Goal: Information Seeking & Learning: Learn about a topic

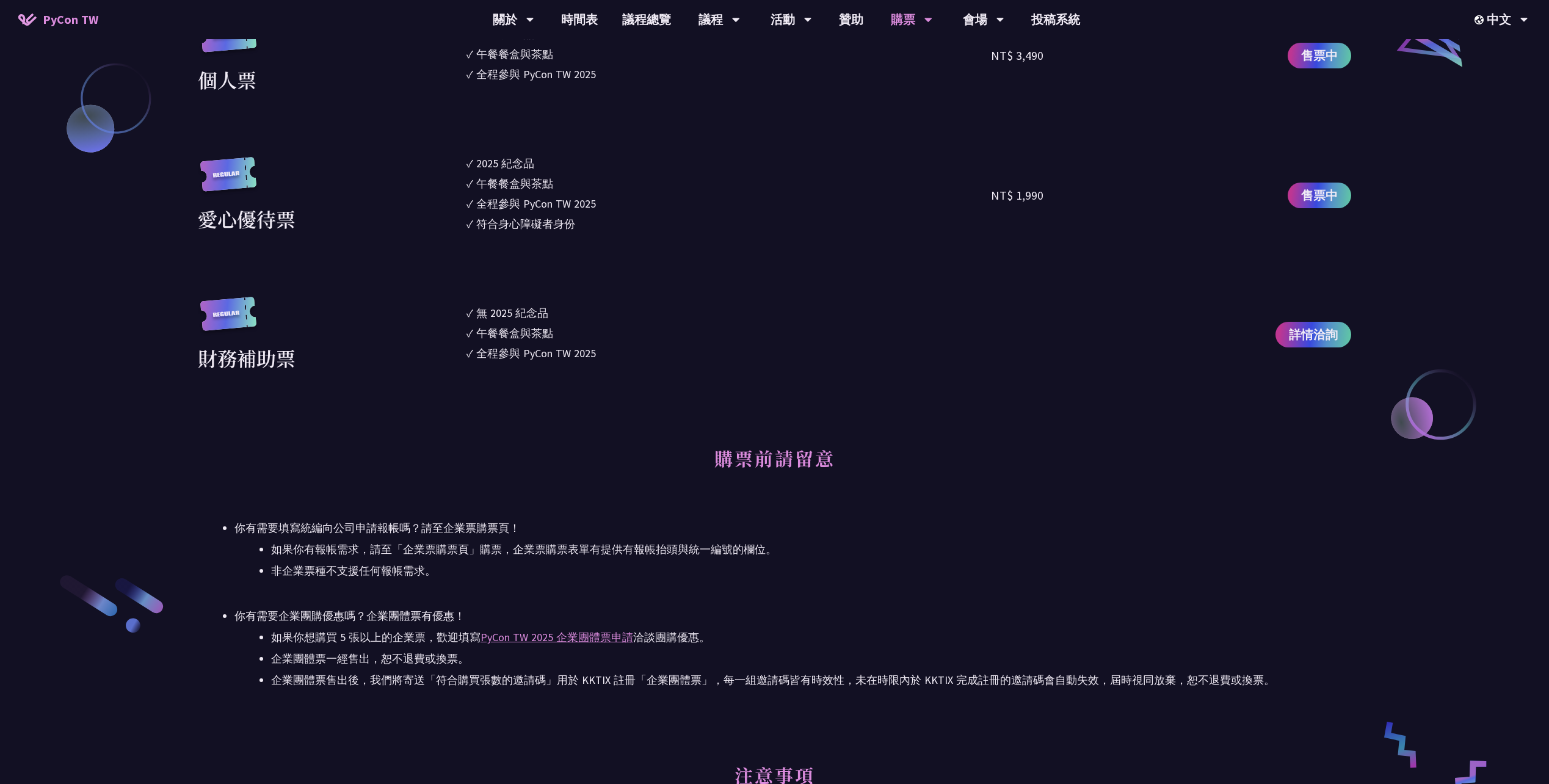
scroll to position [2014, 0]
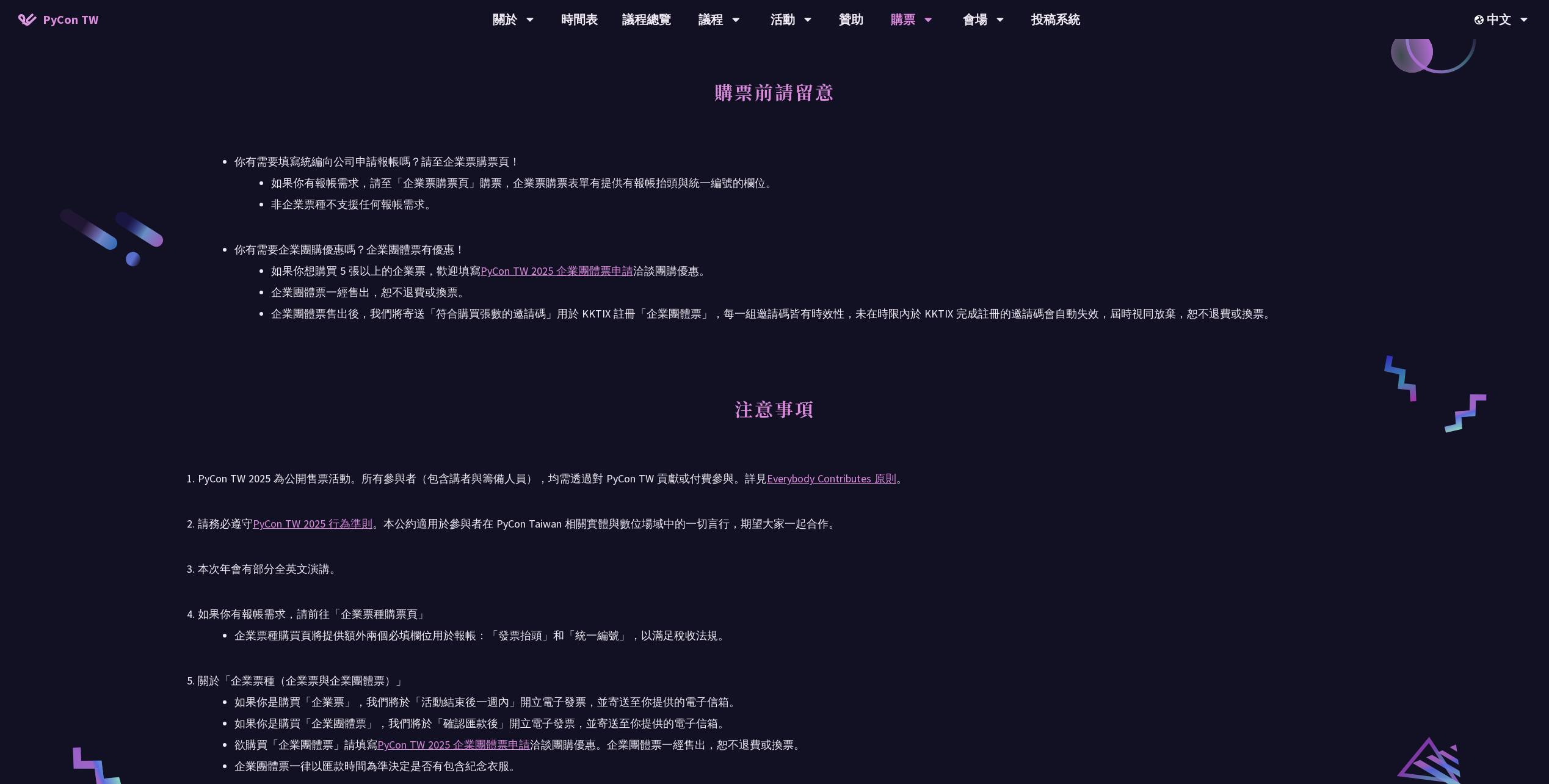
click at [799, 643] on li "企業票種購買頁將提供額外兩個必填欄位用於報帳：「發票抬頭」和「統一編號」，以滿足稅收法規。" at bounding box center [793, 635] width 1117 height 18
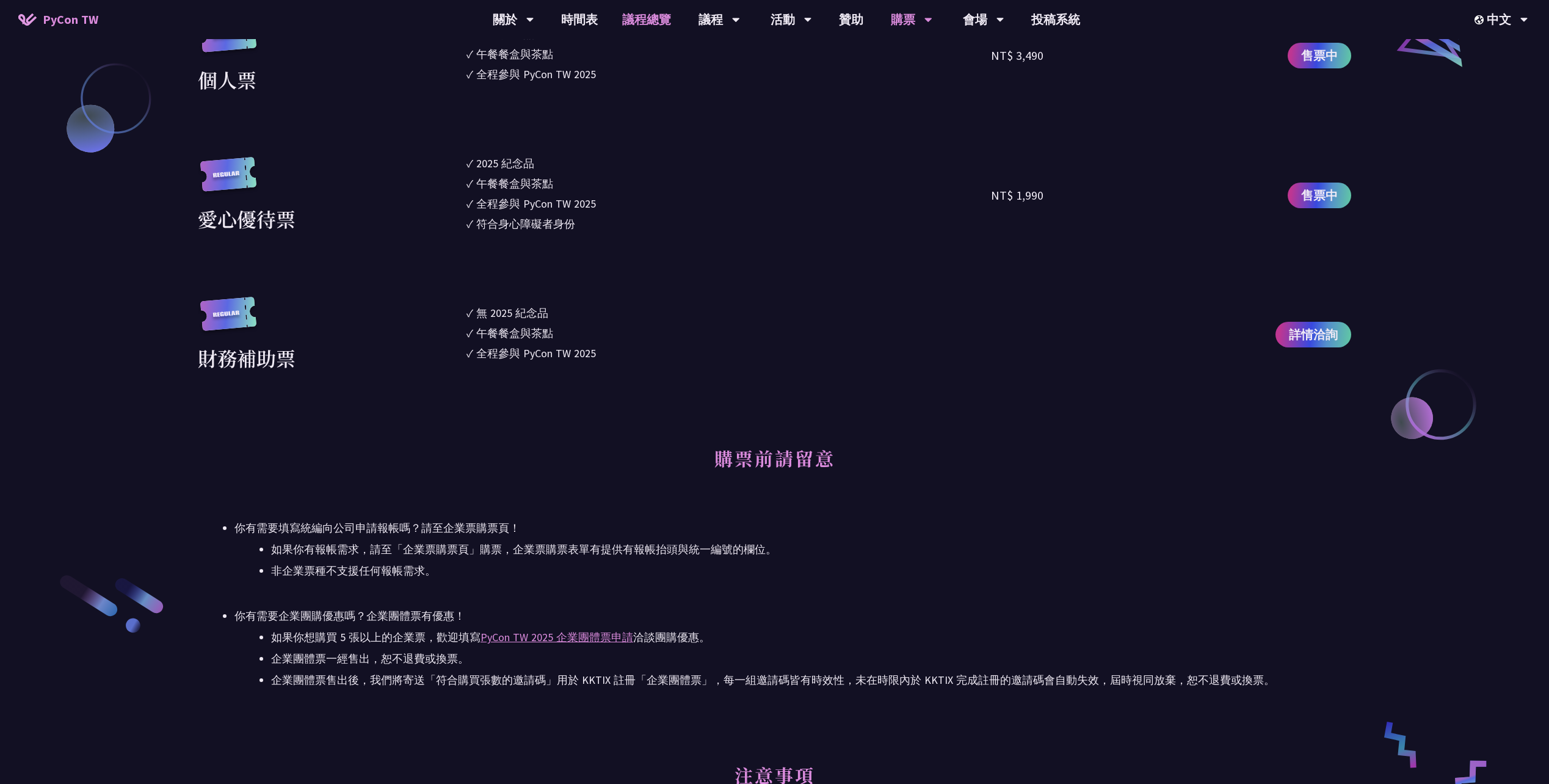
click at [641, 25] on link "議程總覽" at bounding box center [646, 19] width 73 height 39
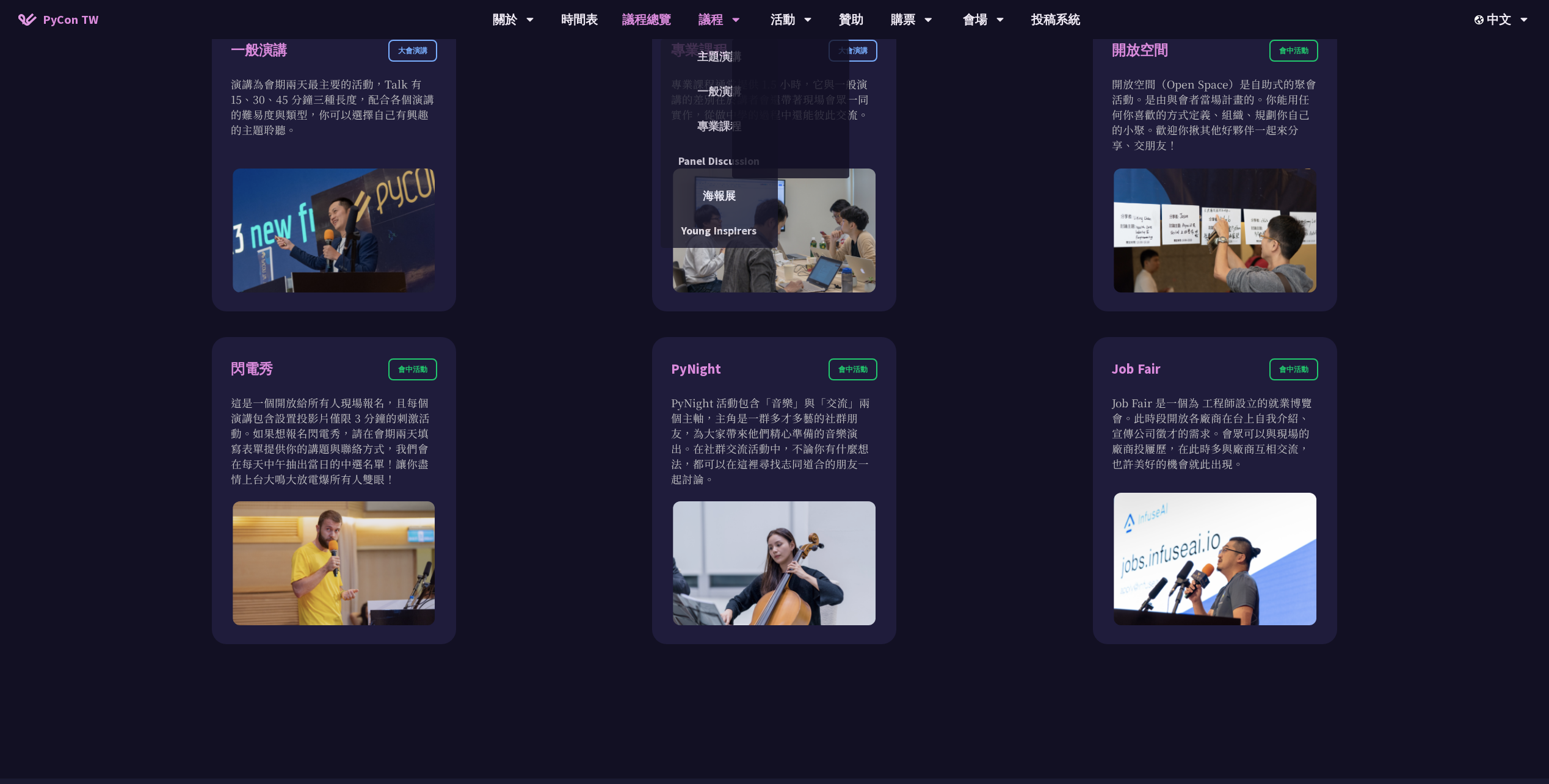
scroll to position [977, 0]
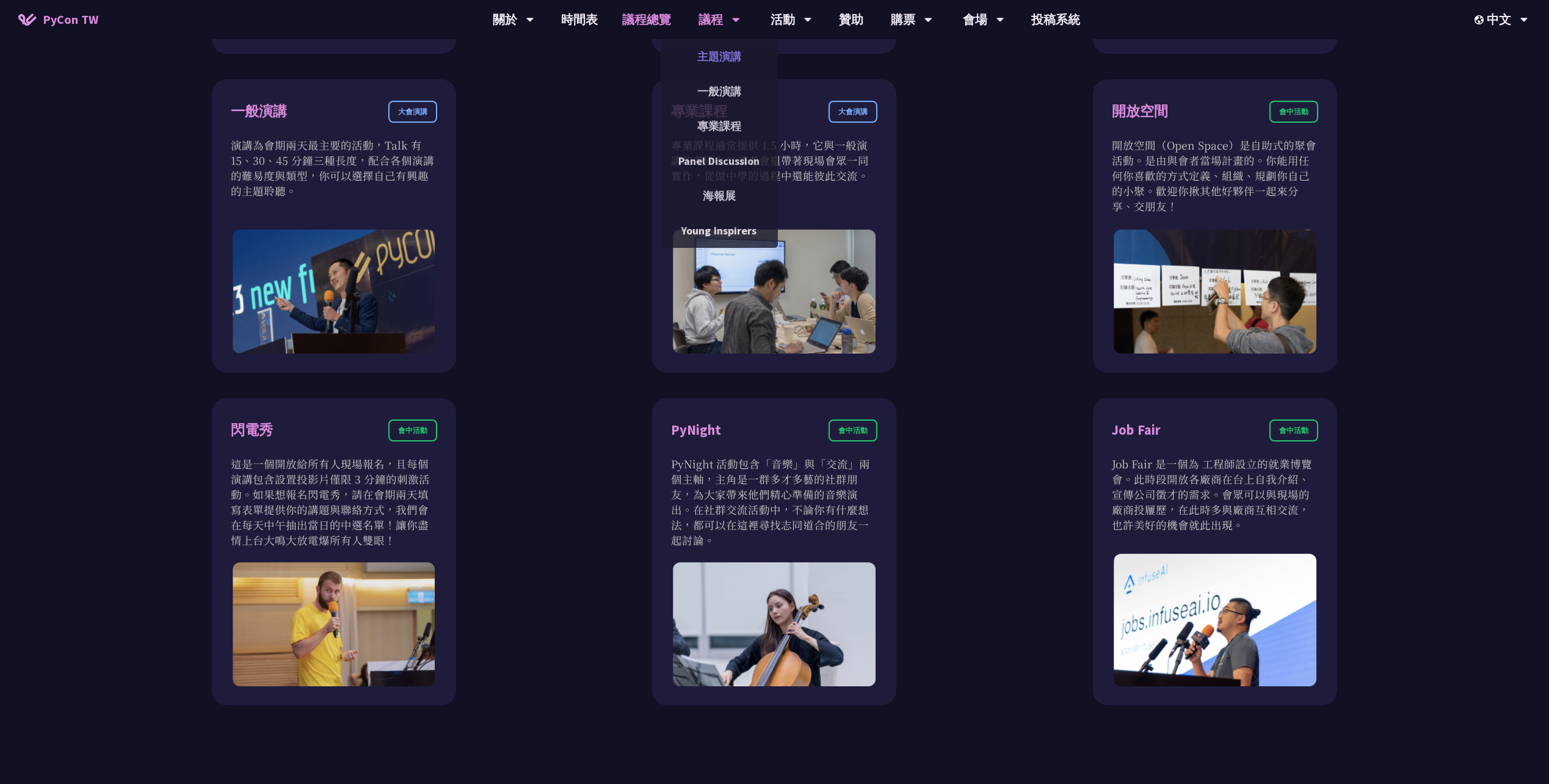
click at [709, 63] on link "主題演講" at bounding box center [719, 56] width 117 height 28
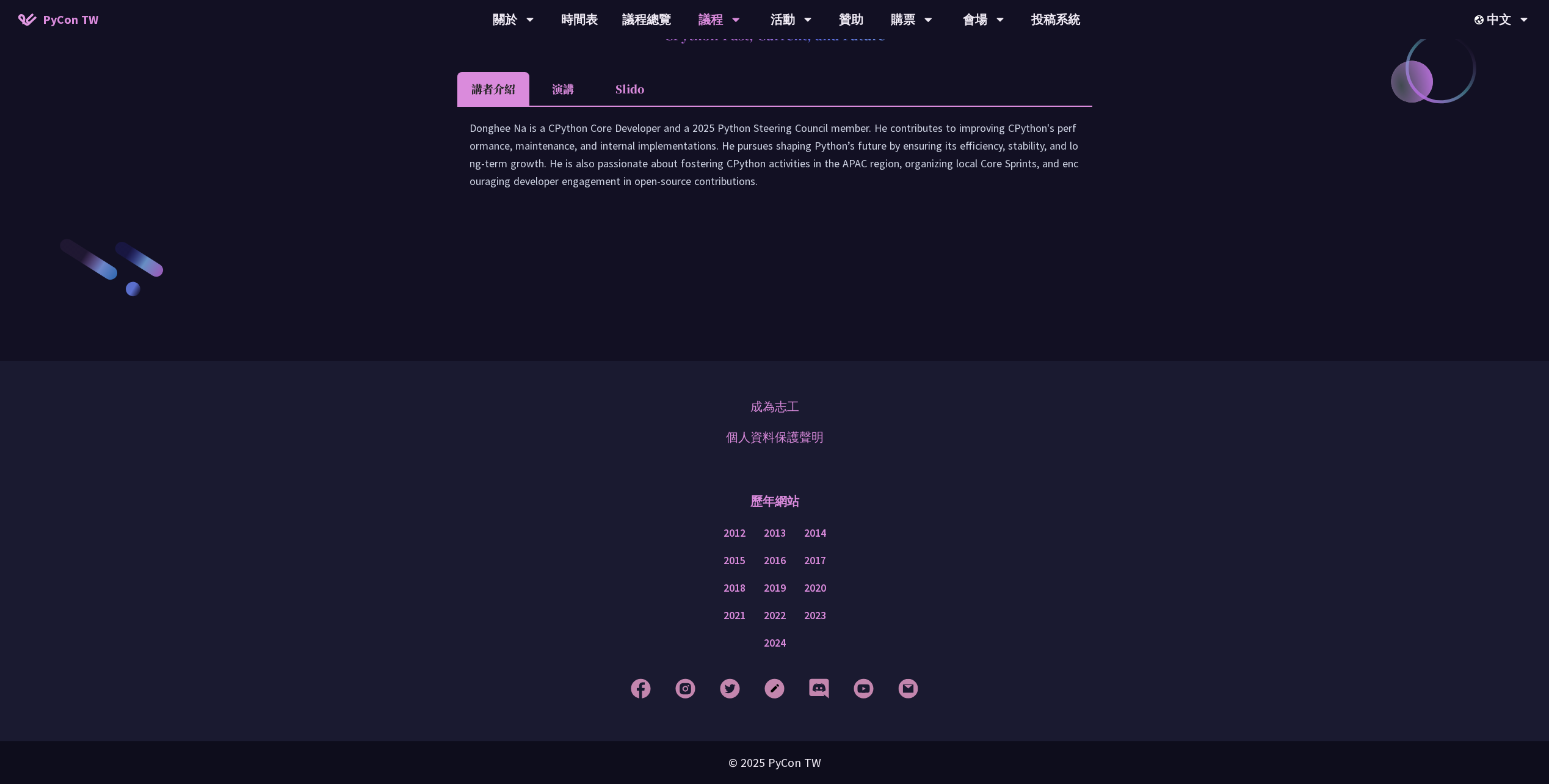
scroll to position [1759, 0]
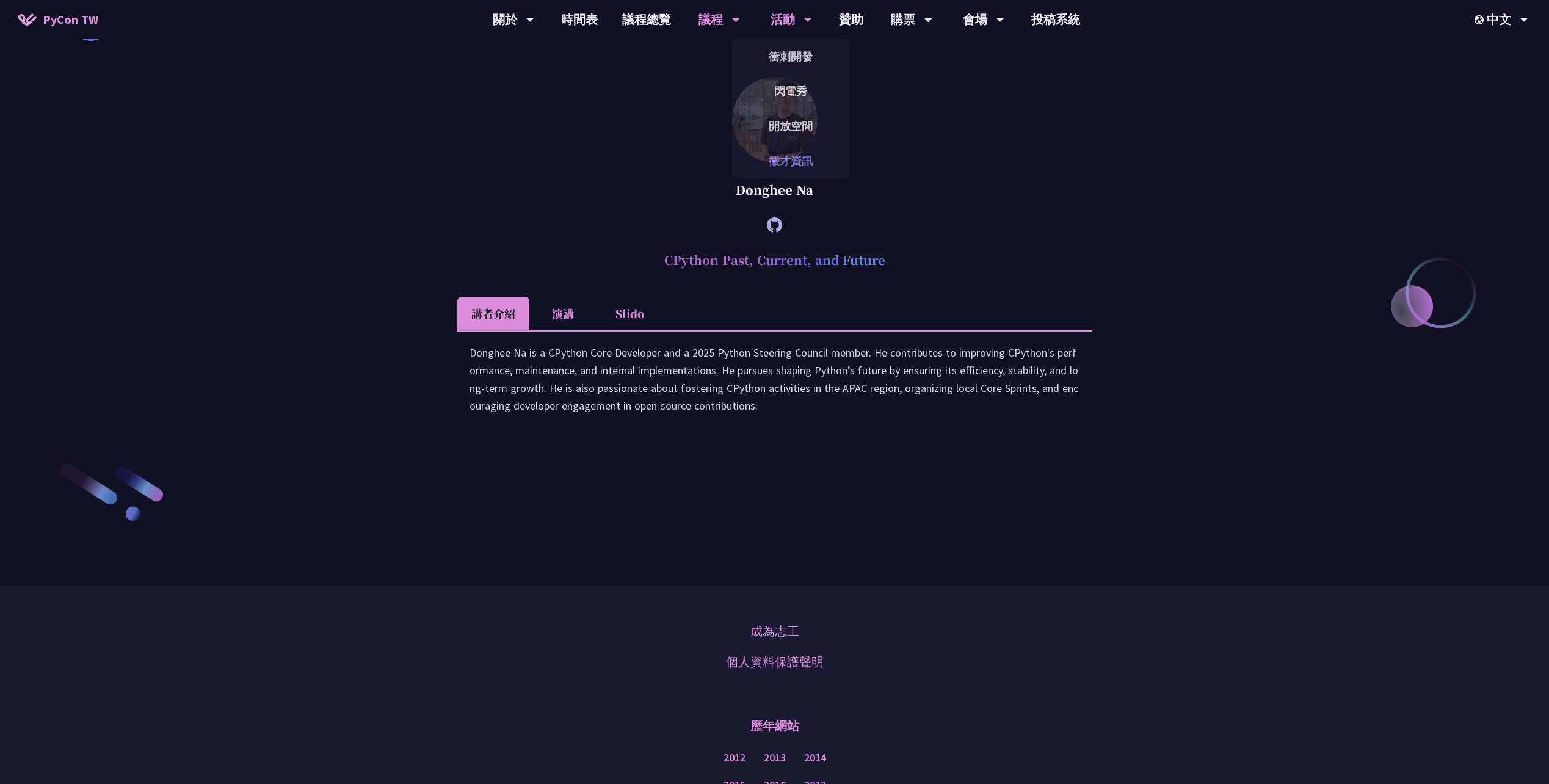
click at [803, 159] on link "徵才資訊" at bounding box center [790, 160] width 117 height 28
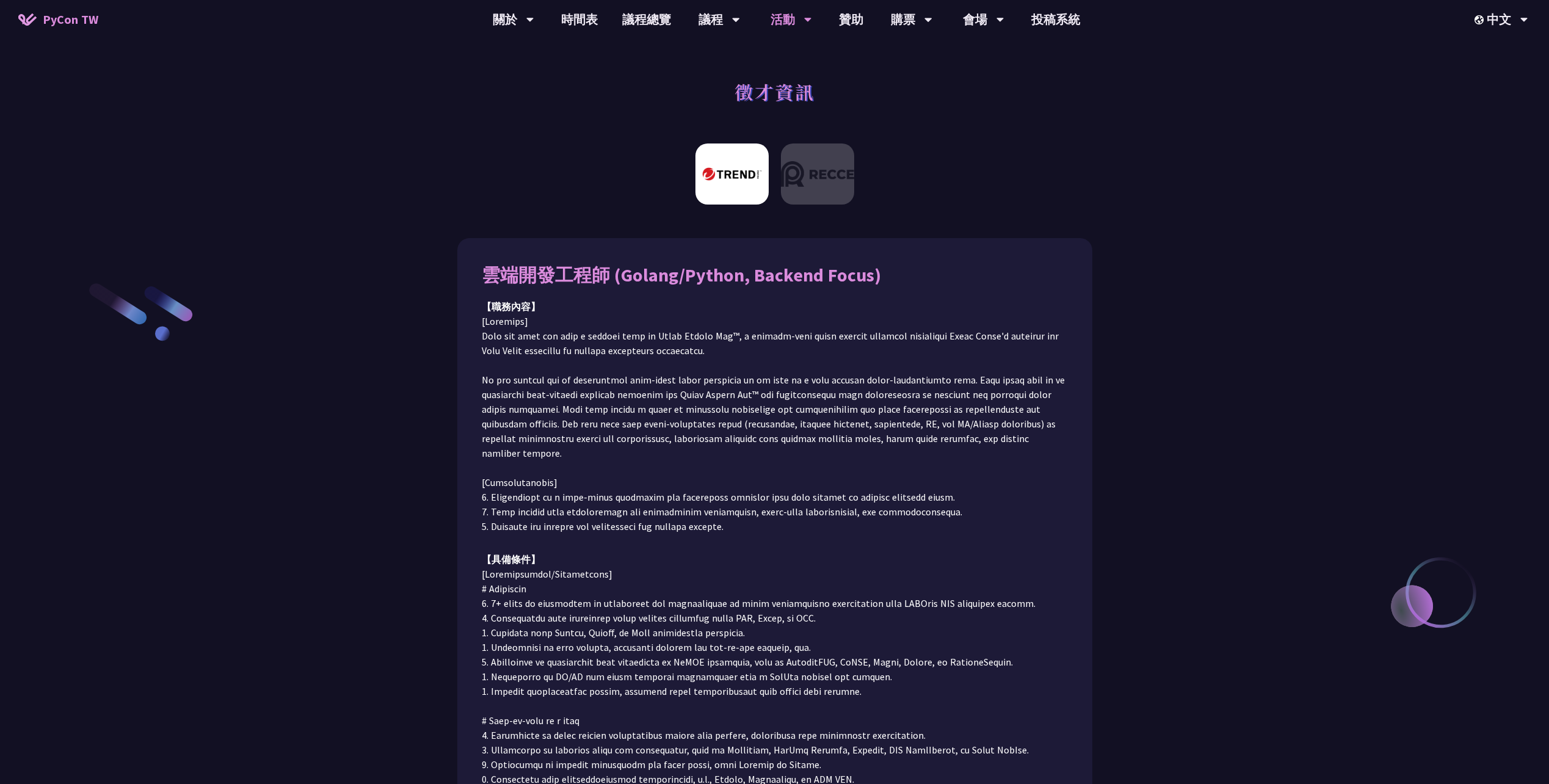
click at [1297, 430] on div "雲端開發工程師 (Golang/Python, Backend Focus) 【職務內容】 【具備條件】 前往應徵" at bounding box center [774, 580] width 1549 height 720
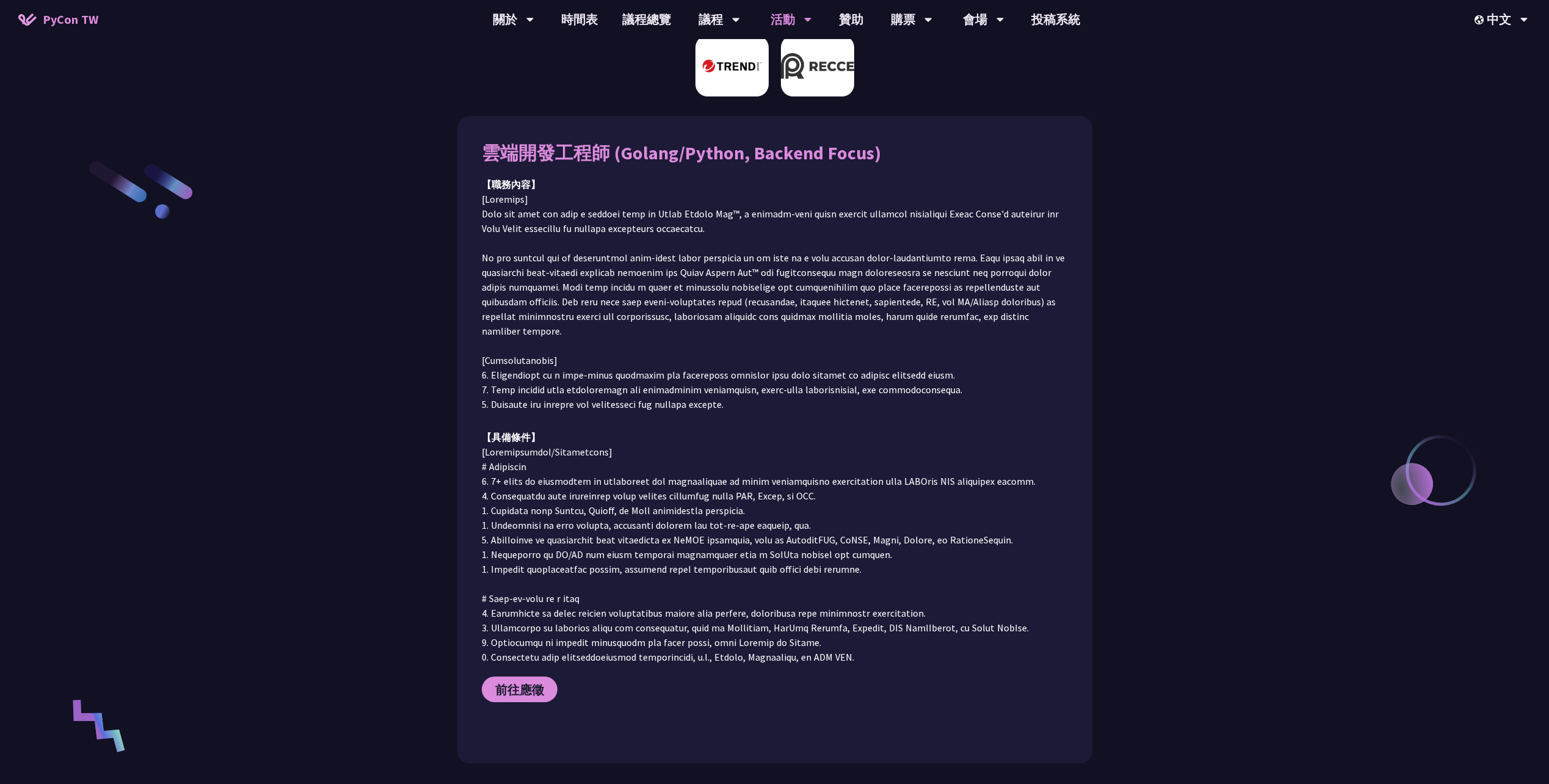
click at [817, 73] on img at bounding box center [817, 66] width 73 height 61
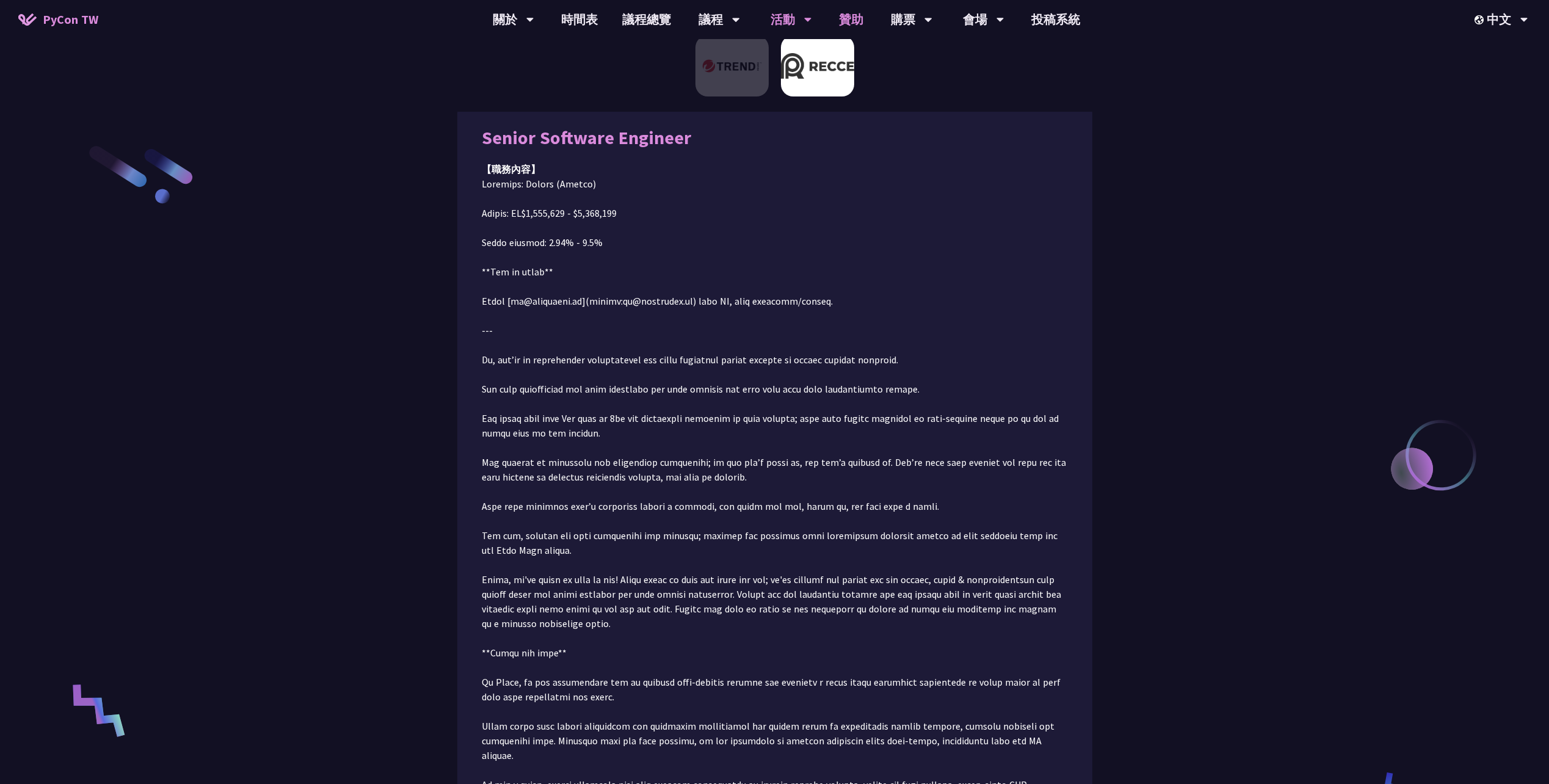
click at [857, 38] on link "贊助" at bounding box center [851, 19] width 49 height 39
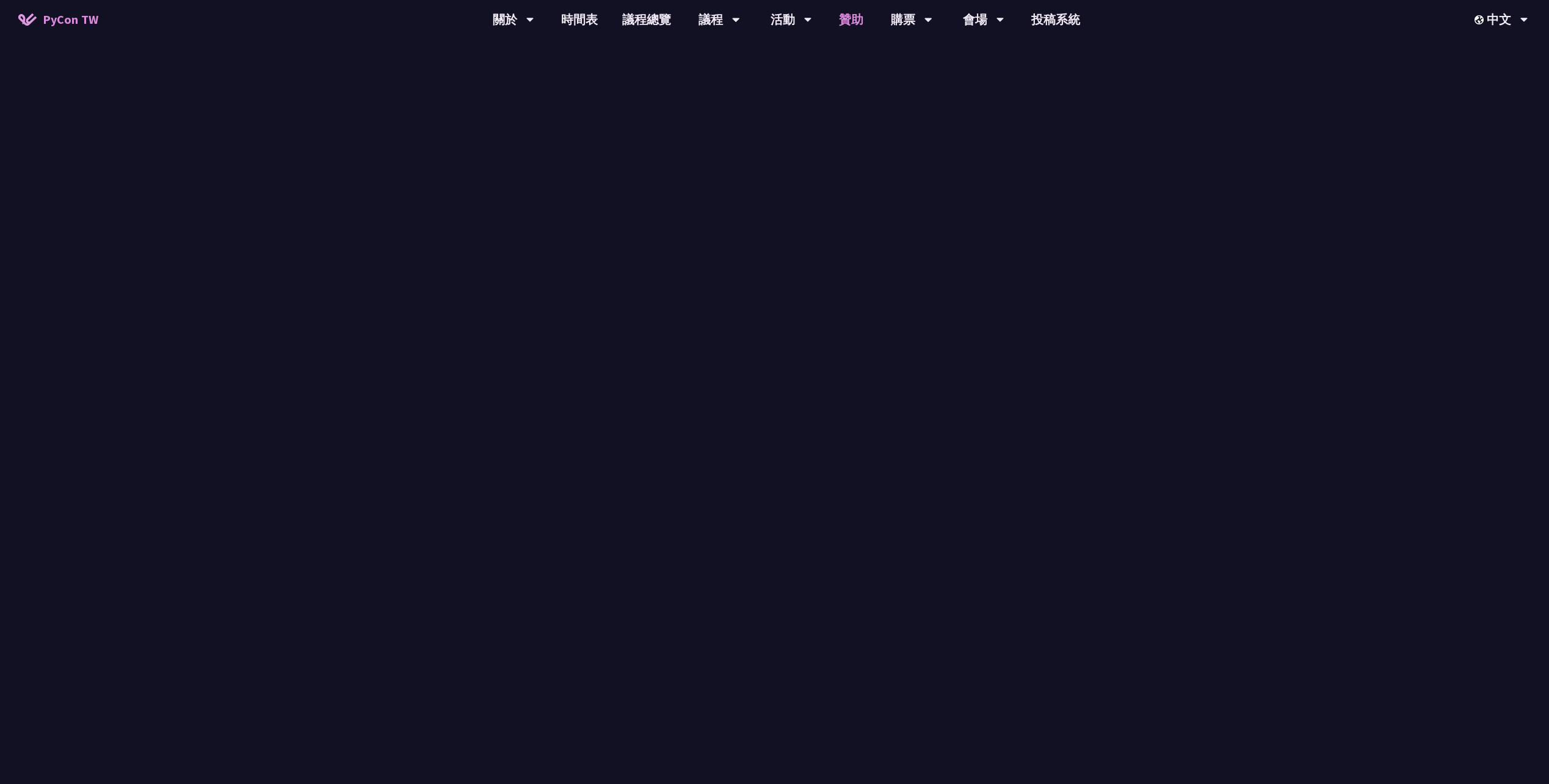
click at [850, 19] on link "贊助" at bounding box center [851, 19] width 49 height 39
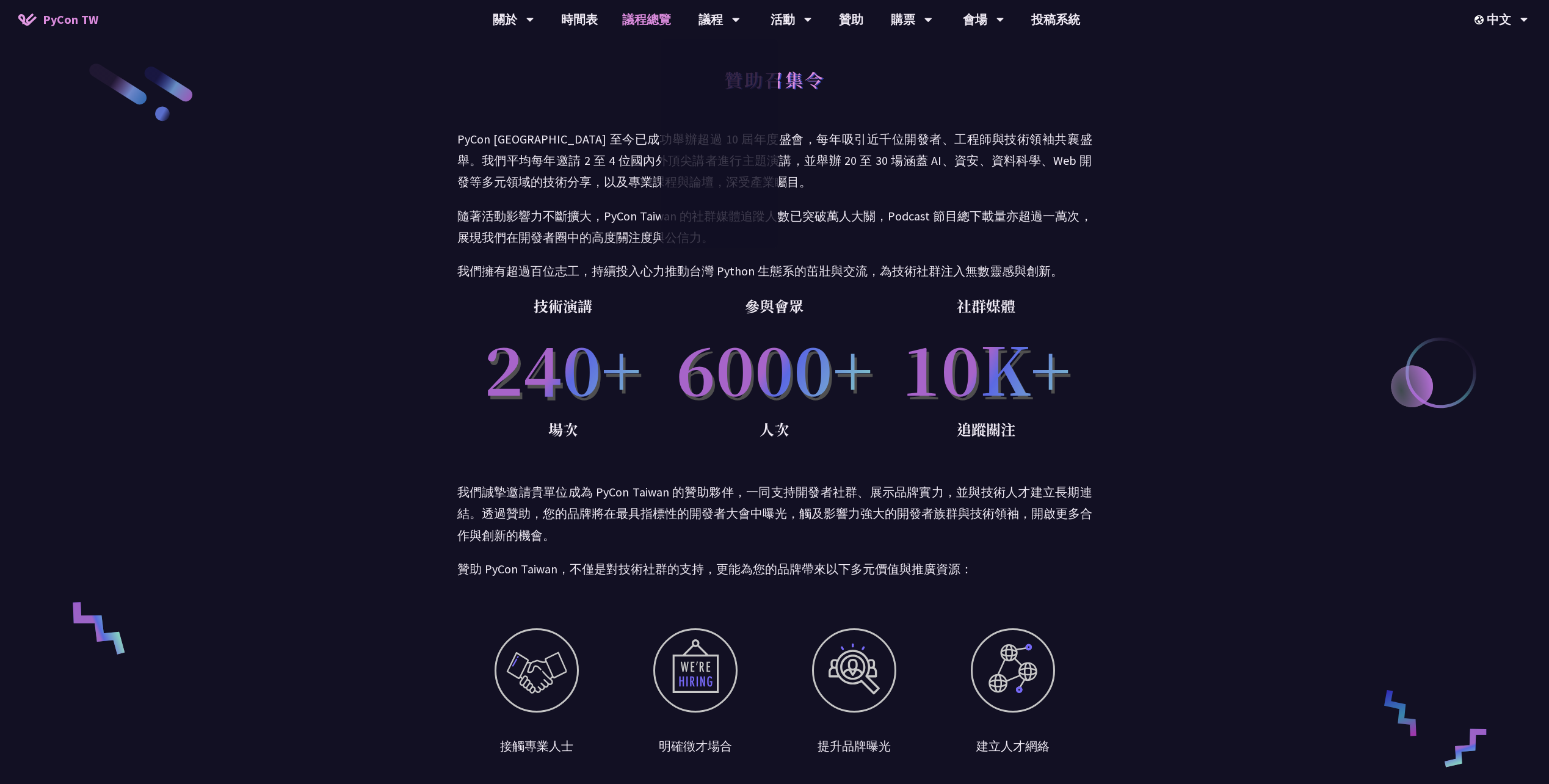
click at [660, 29] on link "議程總覽" at bounding box center [646, 19] width 73 height 39
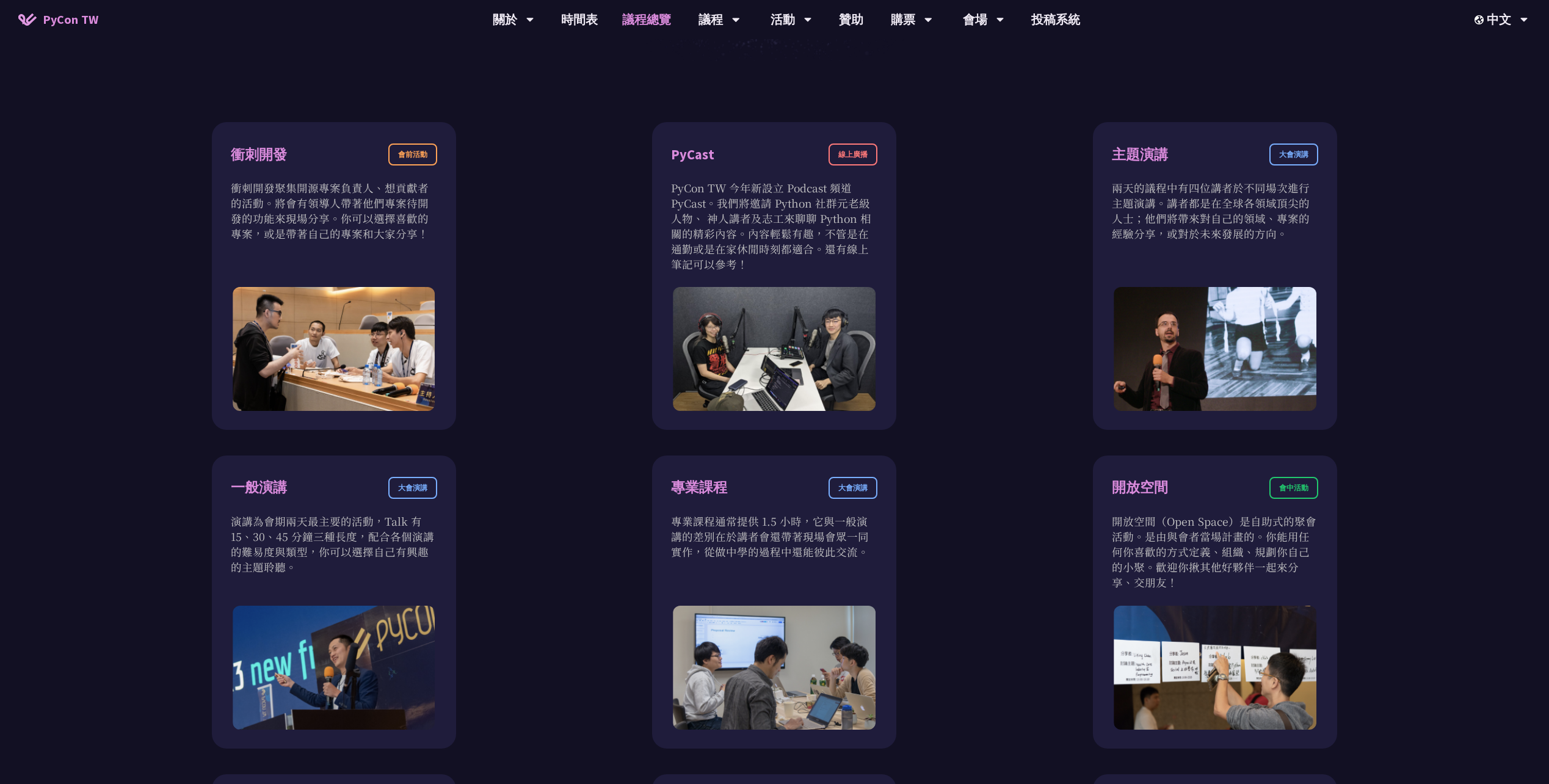
scroll to position [296, 0]
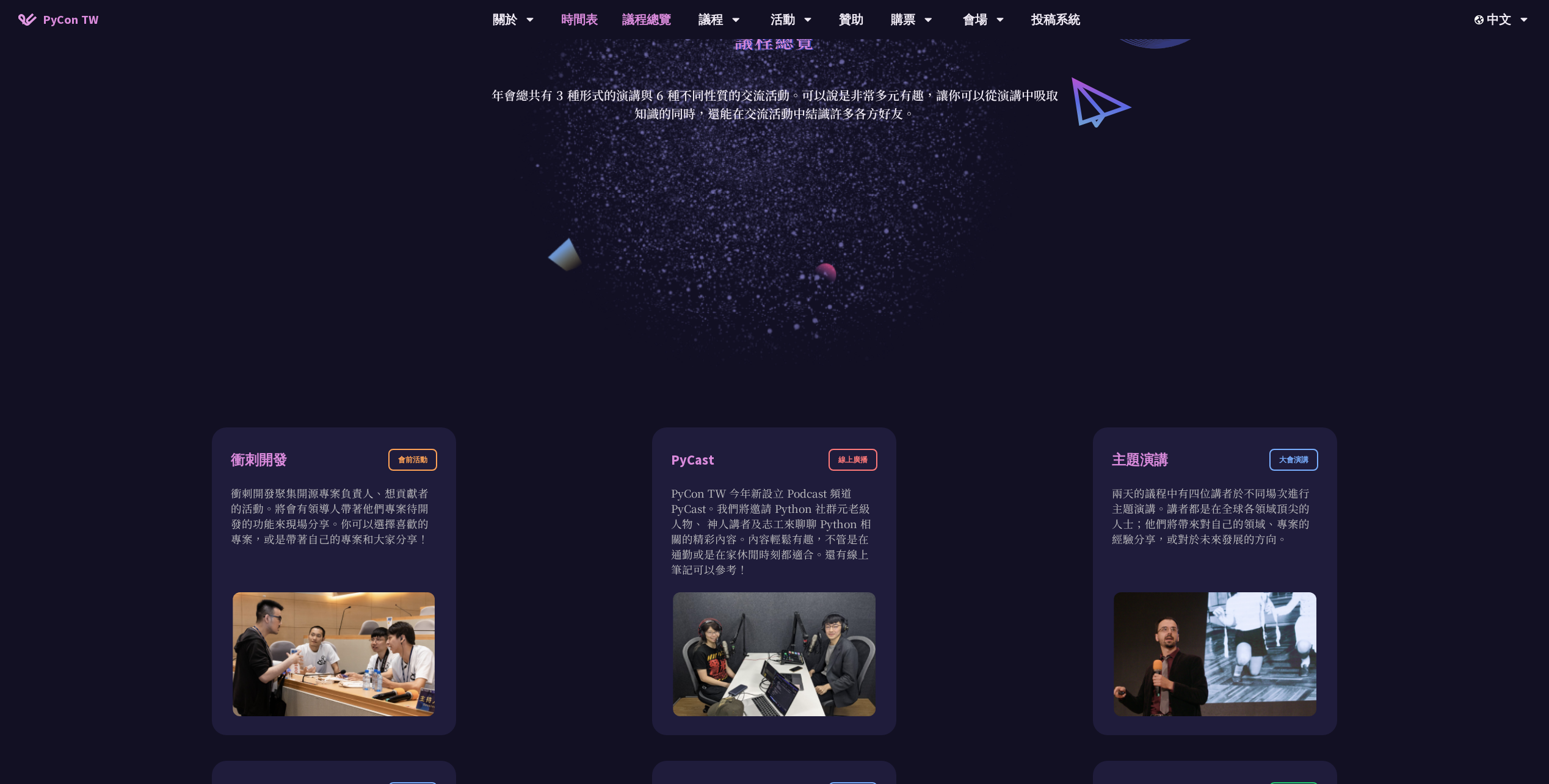
click at [580, 18] on link "時間表" at bounding box center [579, 19] width 61 height 39
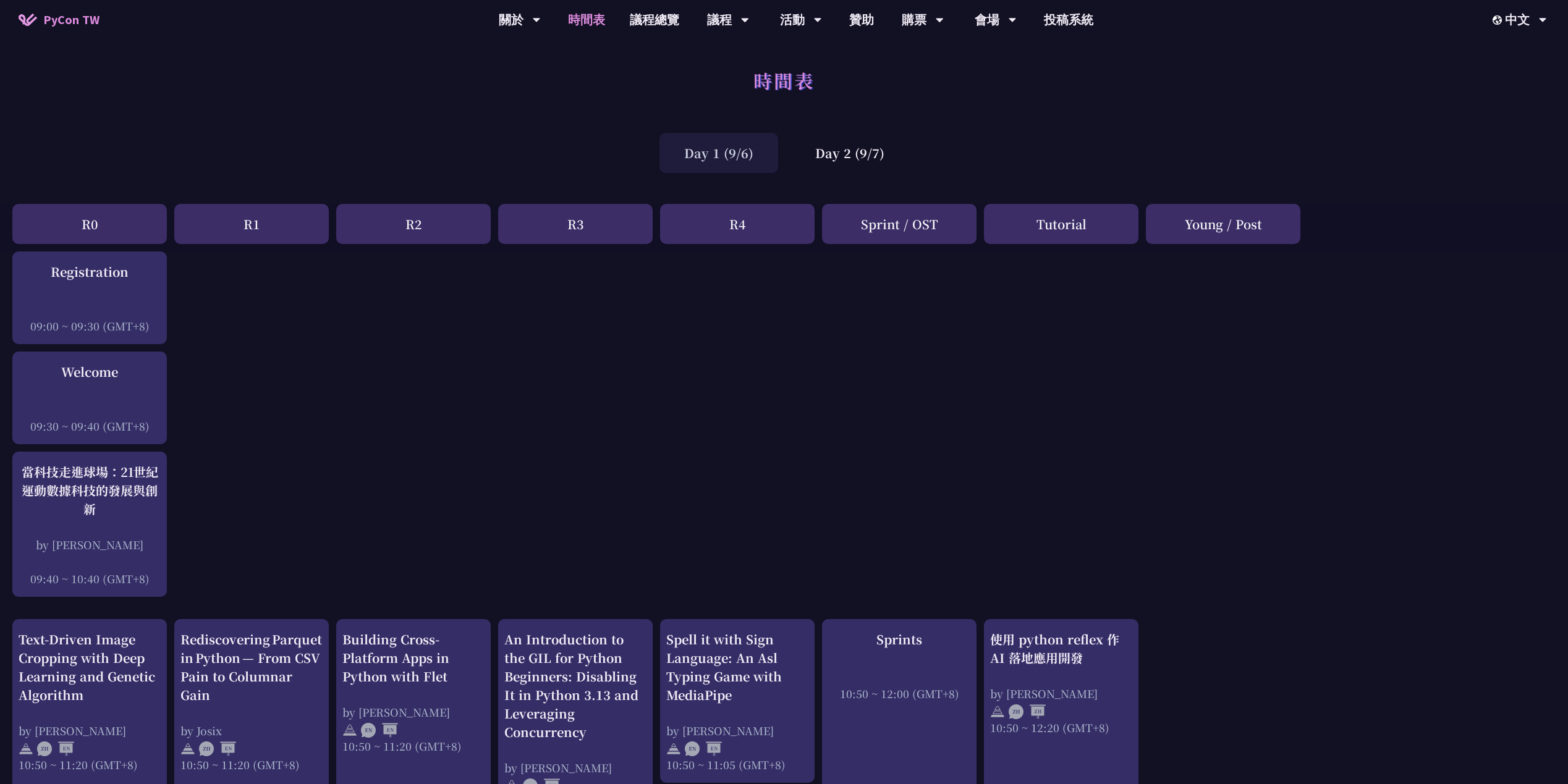
click at [816, 151] on div "Day 2 (9/7)" at bounding box center [849, 153] width 119 height 40
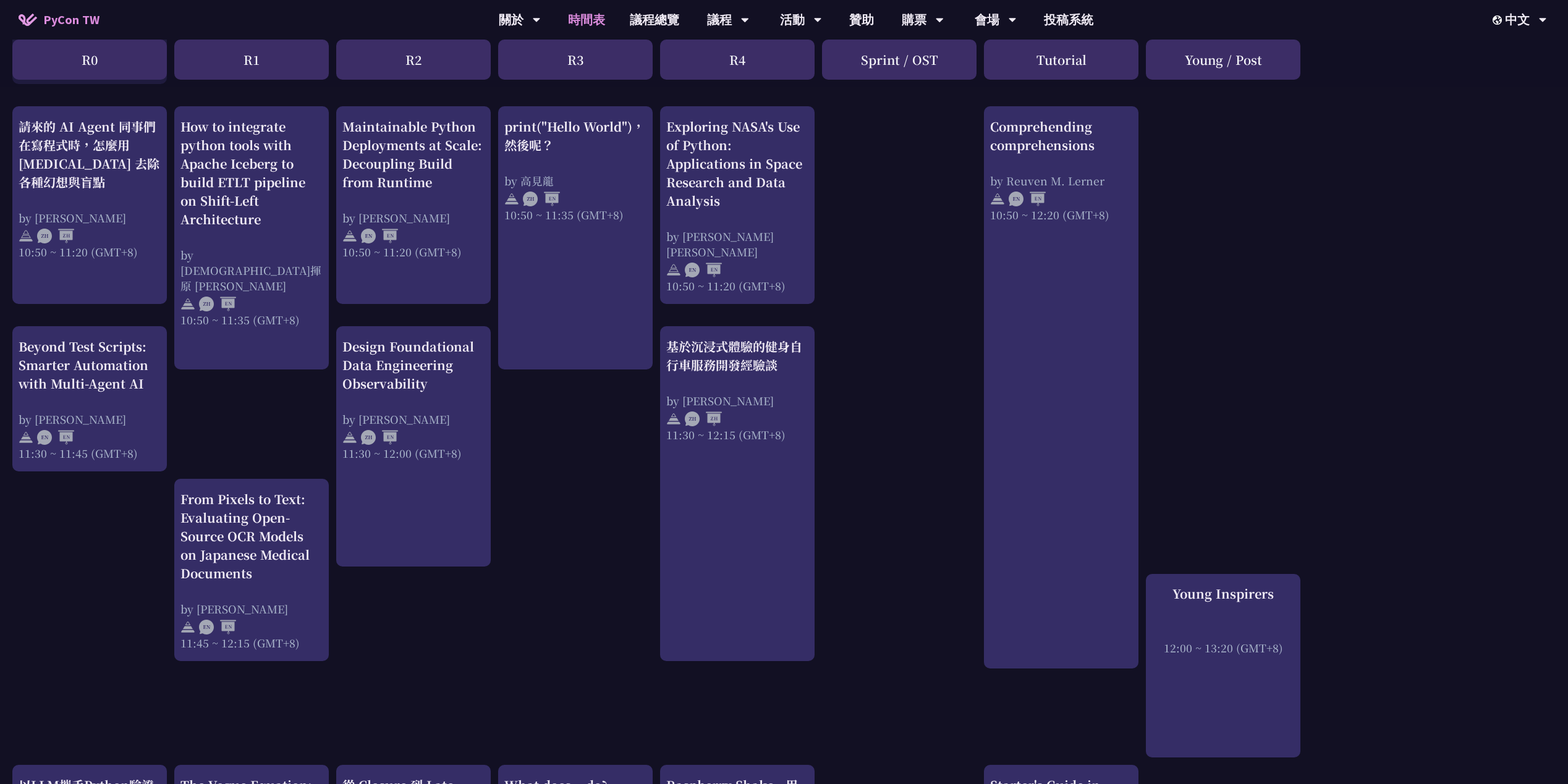
scroll to position [62, 0]
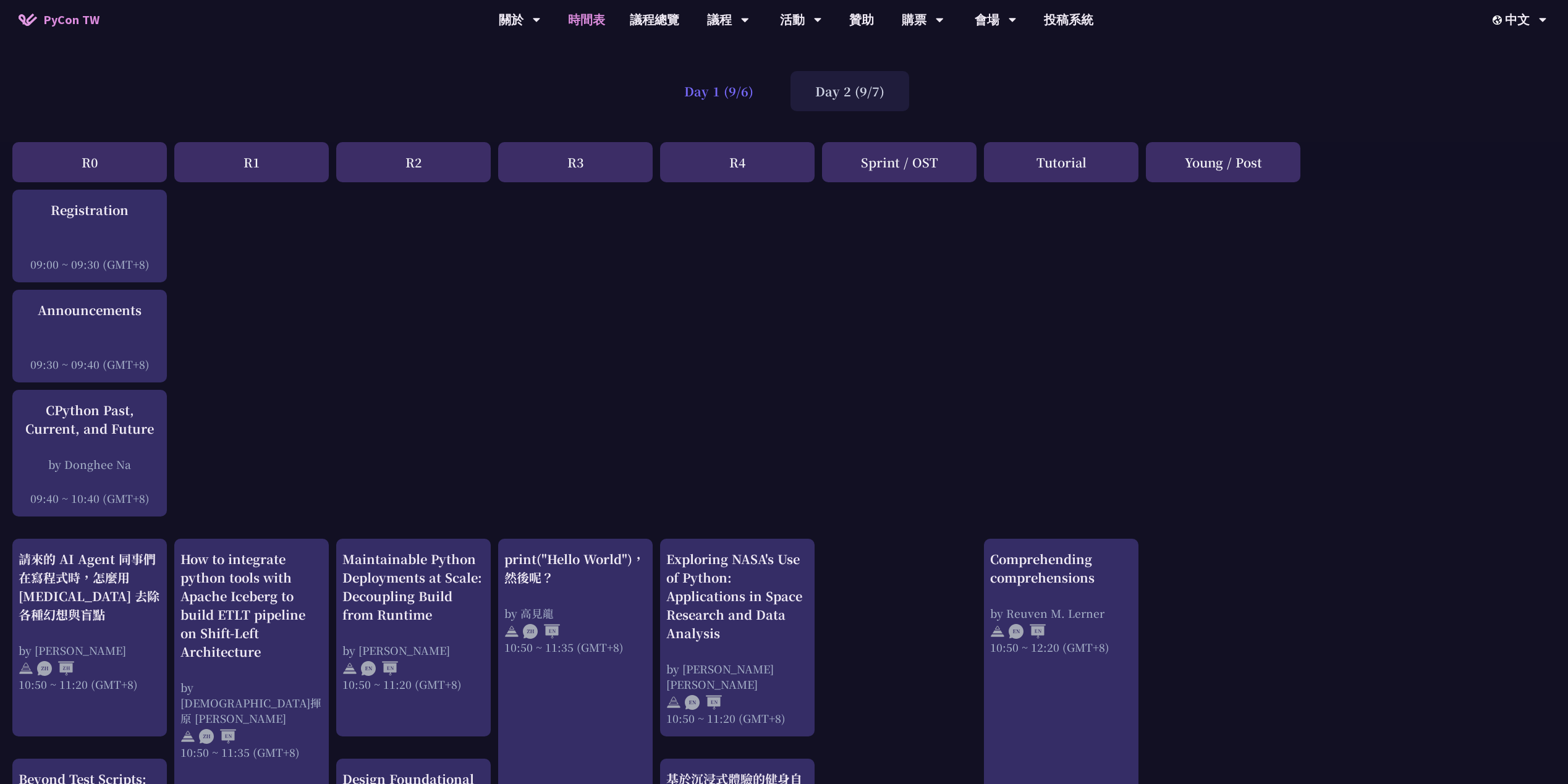
click at [756, 103] on div "Day 1 (9/6)" at bounding box center [719, 91] width 119 height 40
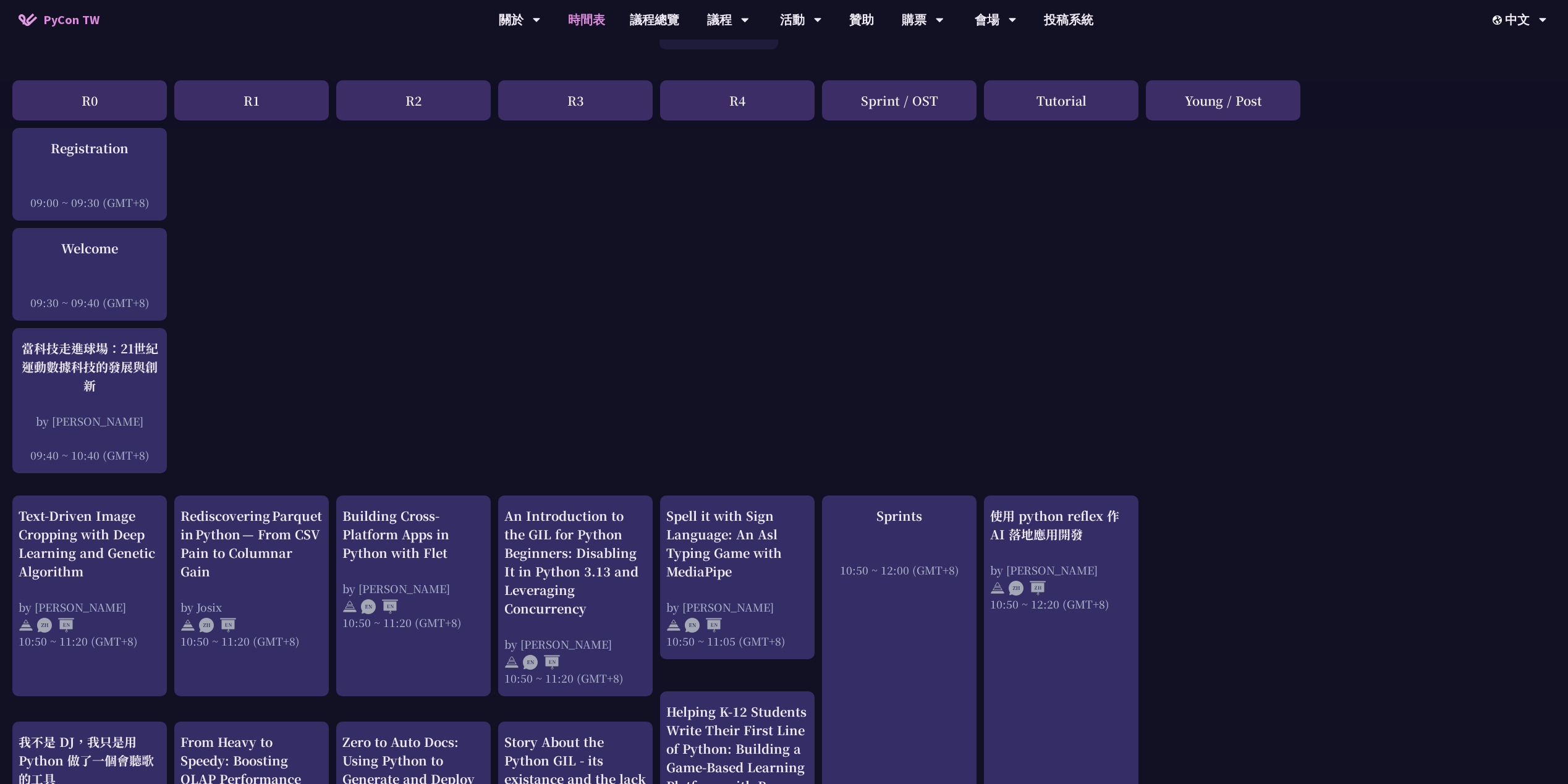
scroll to position [0, 0]
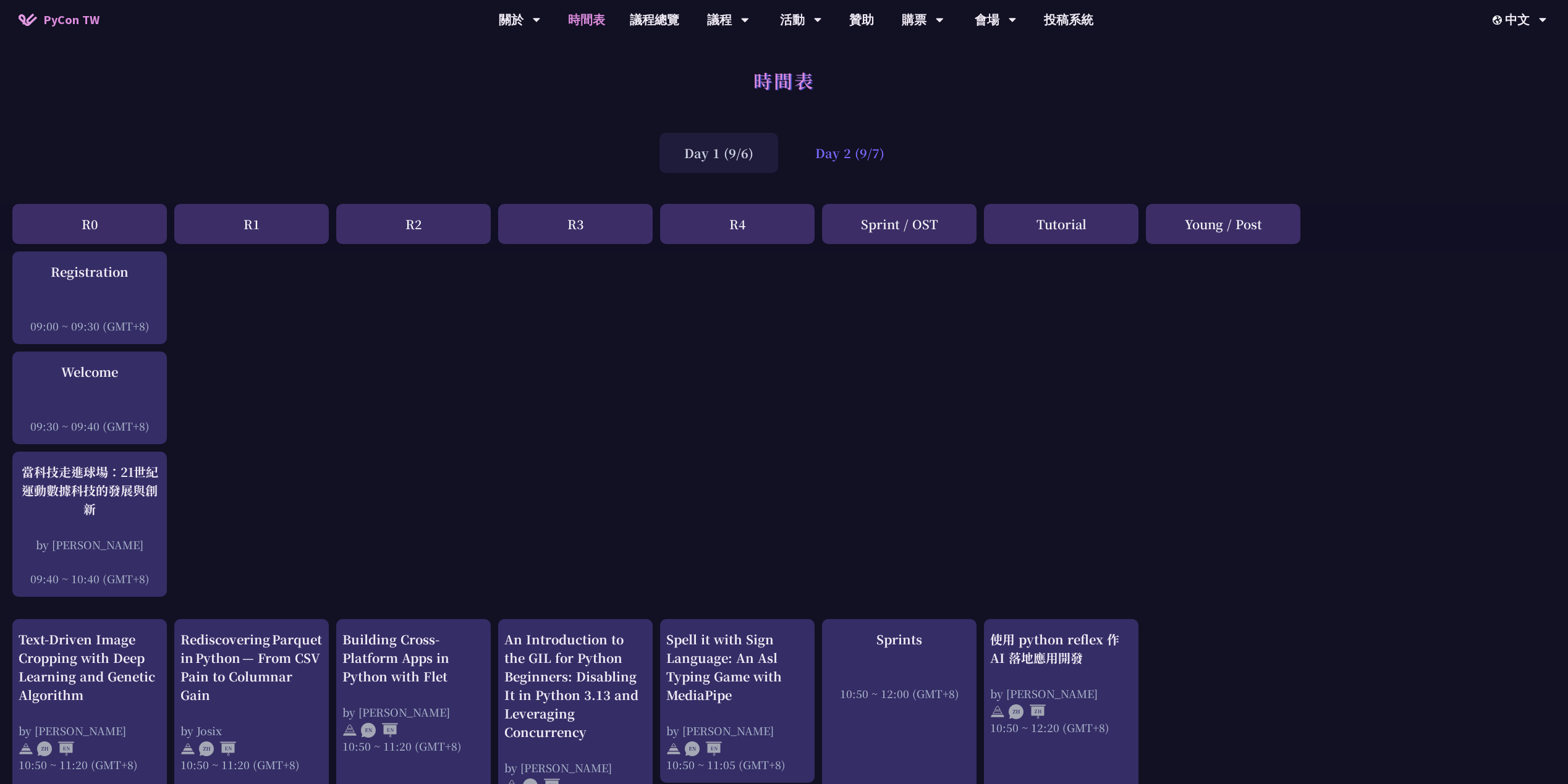
click at [860, 156] on div "Day 2 (9/7)" at bounding box center [849, 153] width 119 height 40
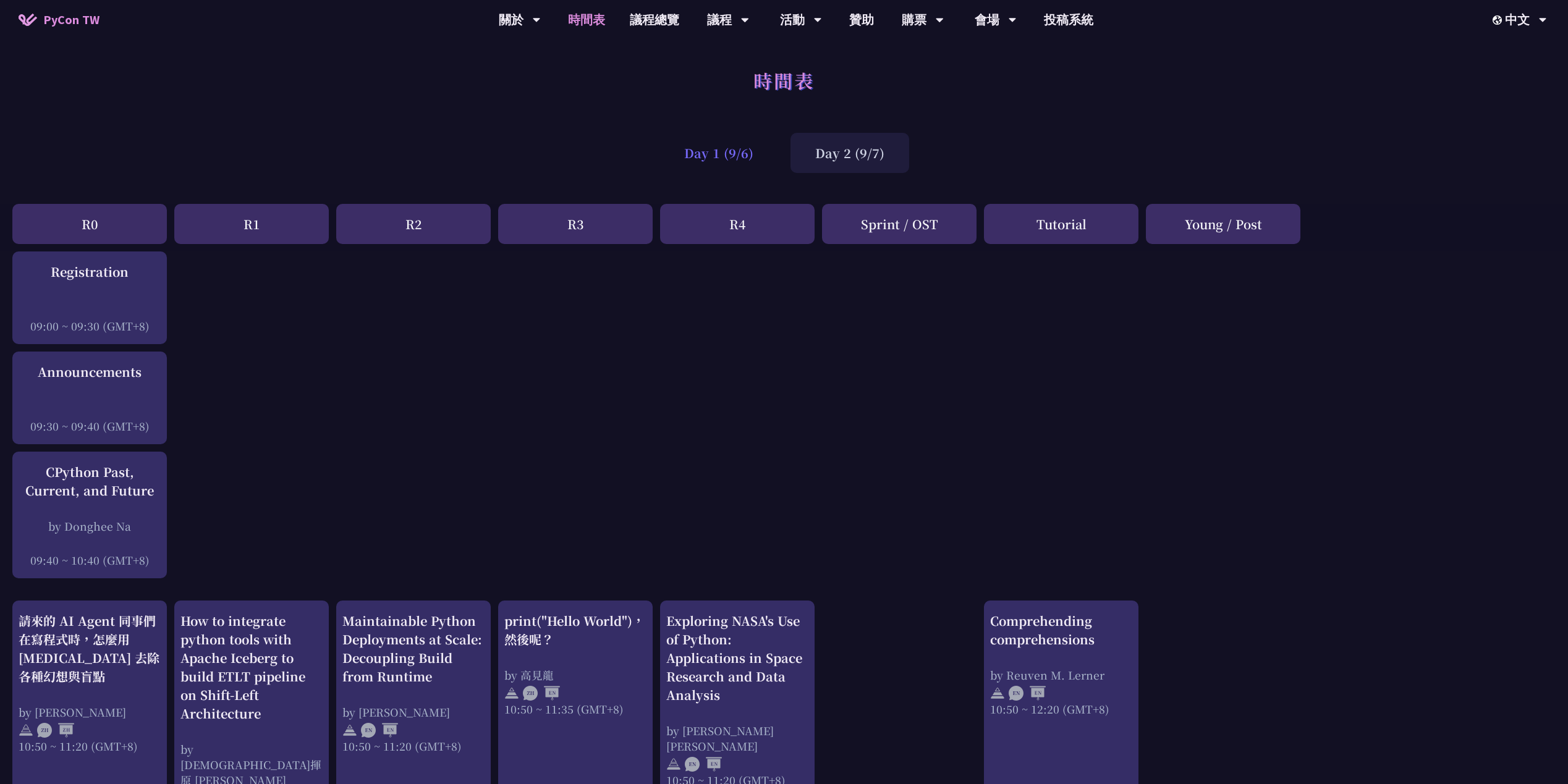
click at [760, 166] on div "Day 1 (9/6)" at bounding box center [719, 153] width 119 height 40
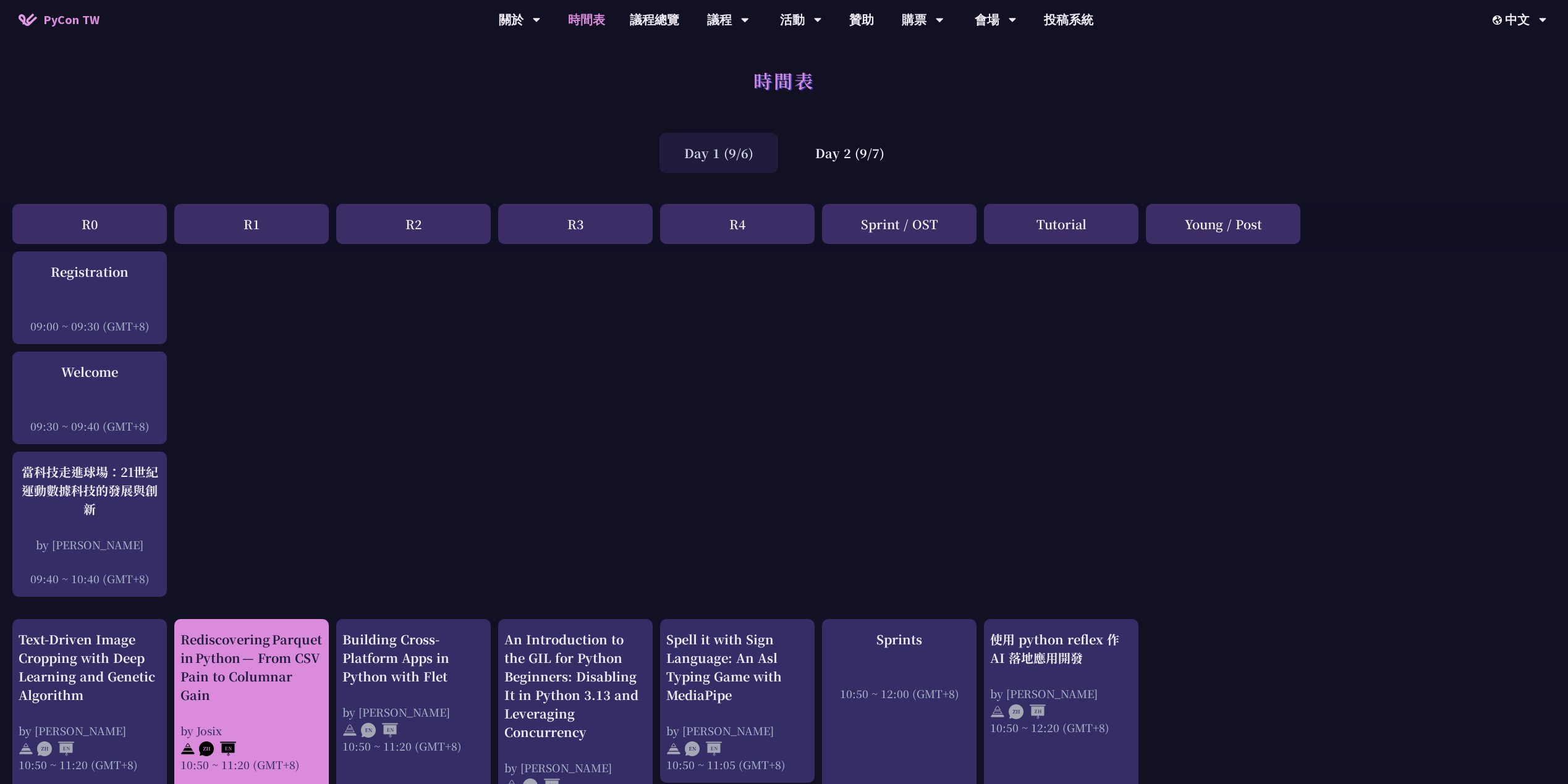
scroll to position [185, 0]
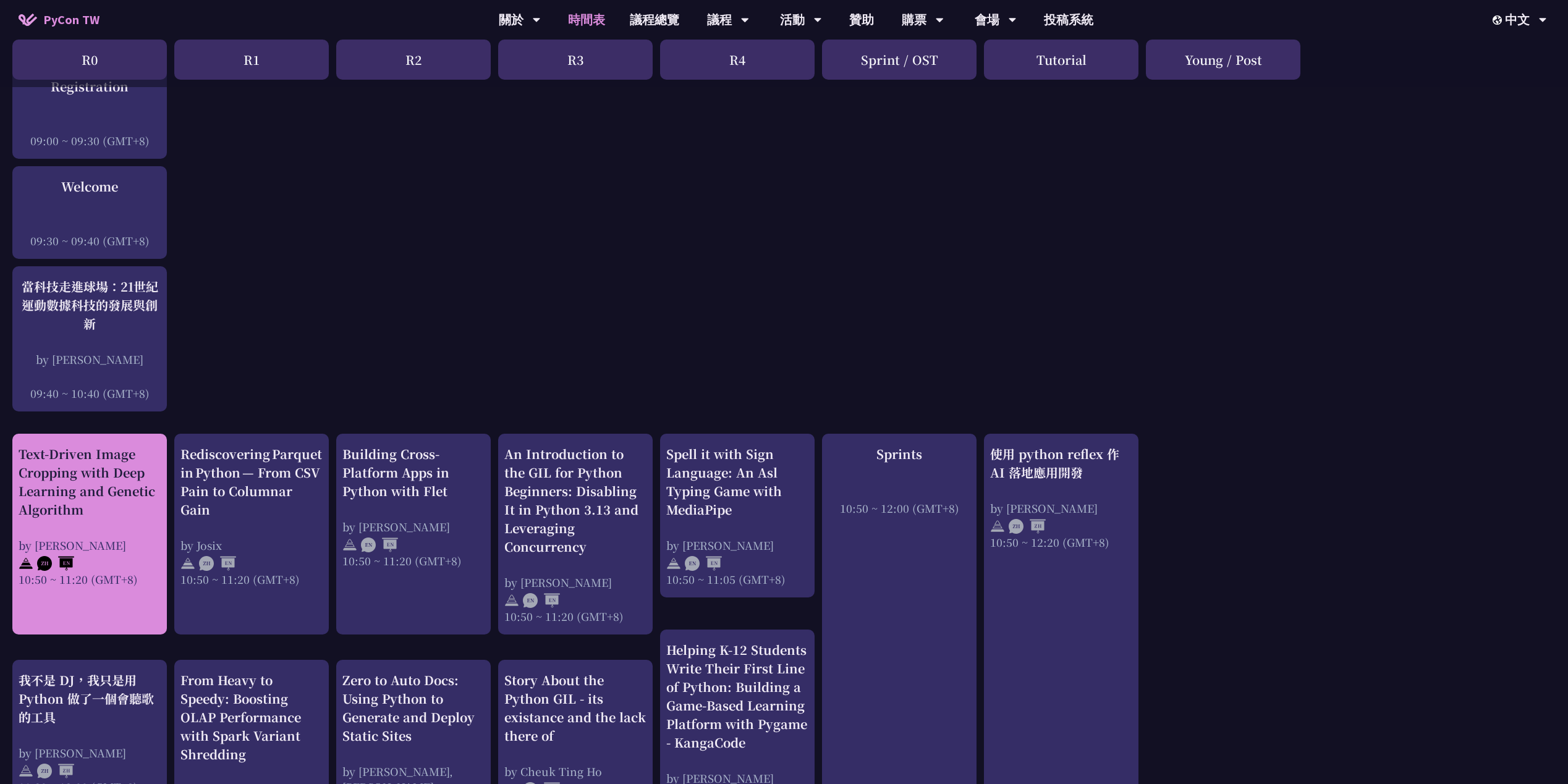
click at [60, 509] on div "Text-Driven Image Cropping with Deep Learning and Genetic Algorithm" at bounding box center [89, 481] width 142 height 74
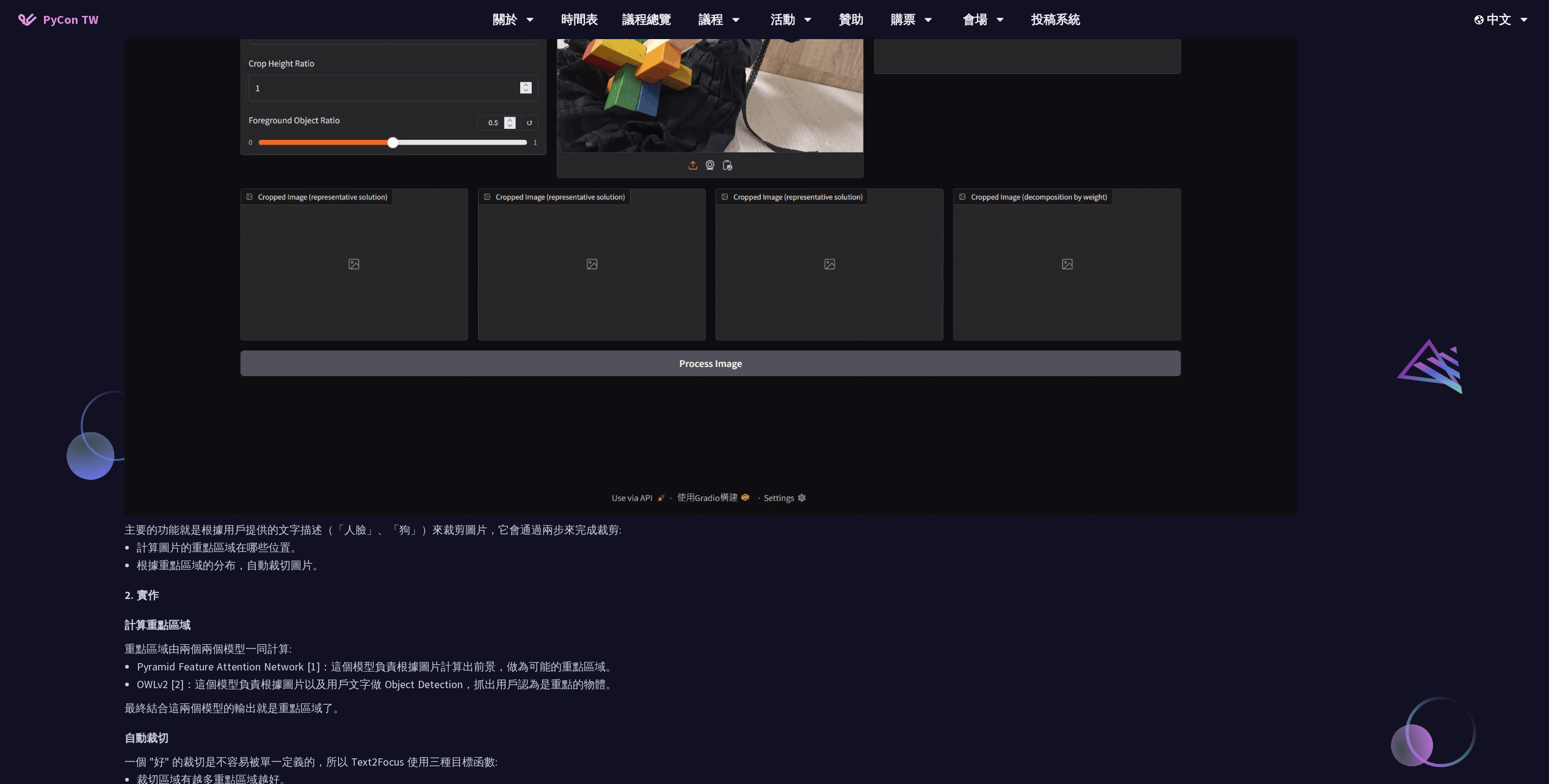
scroll to position [1098, 0]
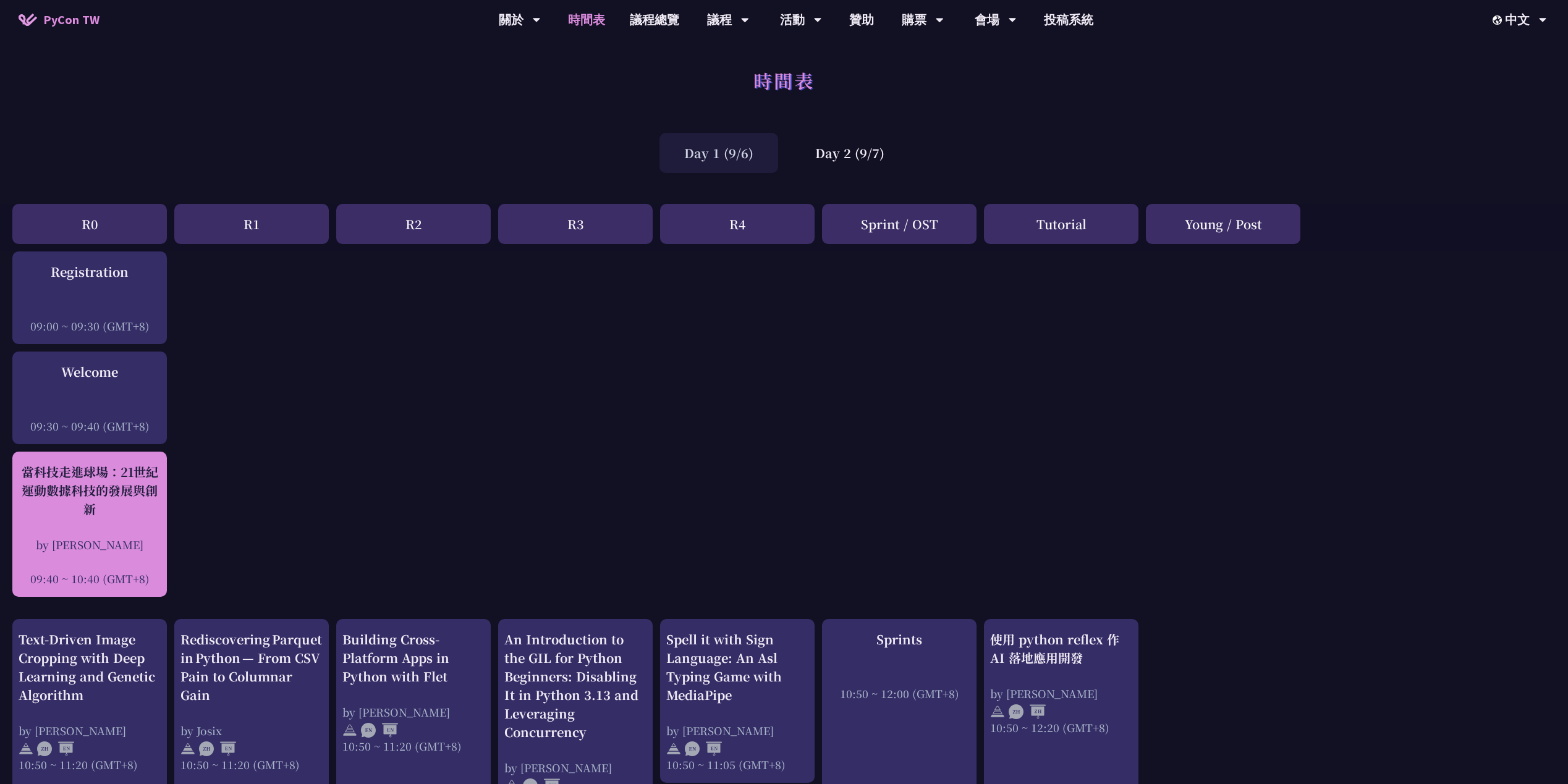
click at [138, 476] on div "當科技走進球場：21世紀運動數據科技的發展與創新" at bounding box center [89, 491] width 142 height 56
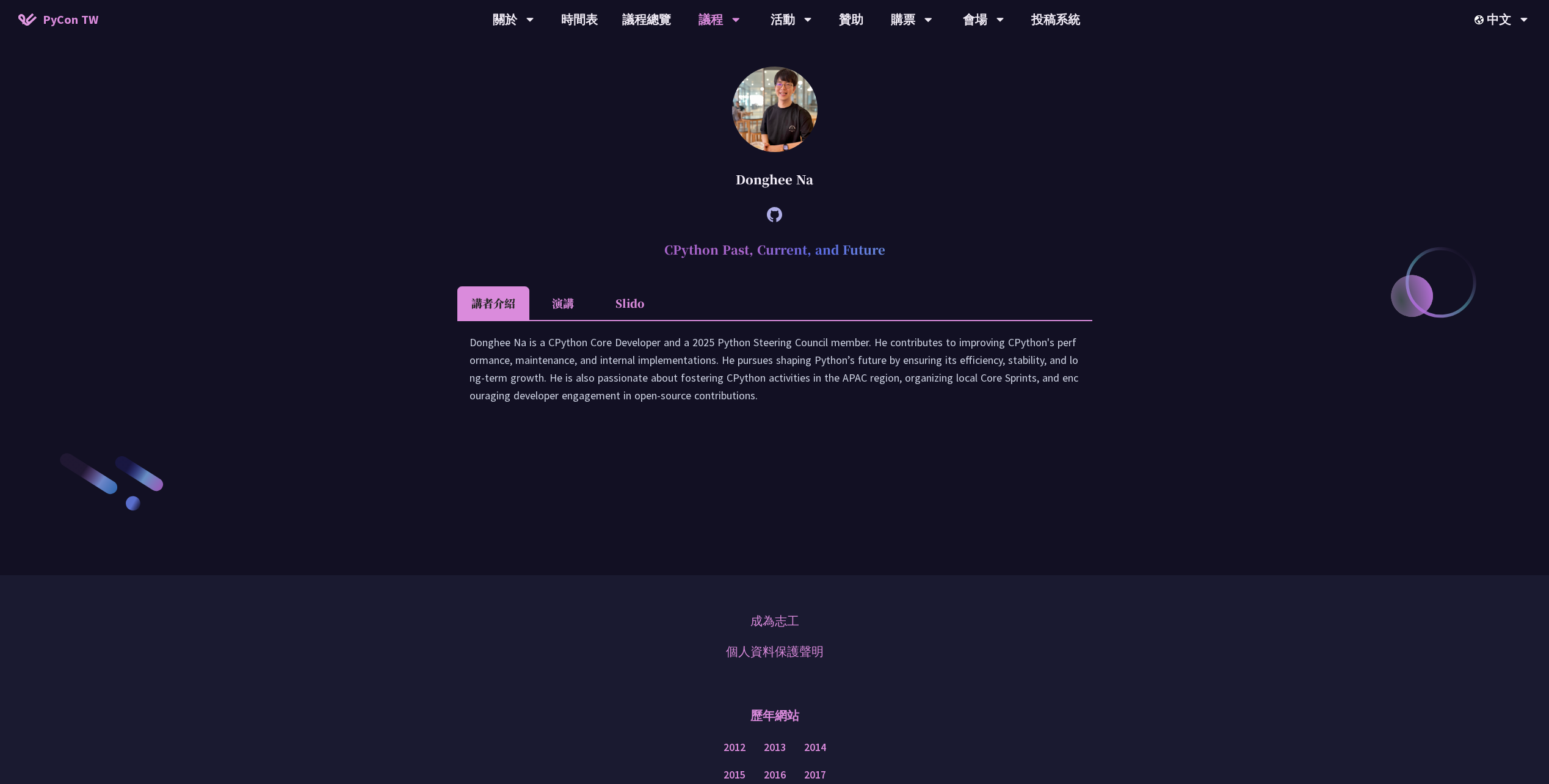
scroll to position [1892, 0]
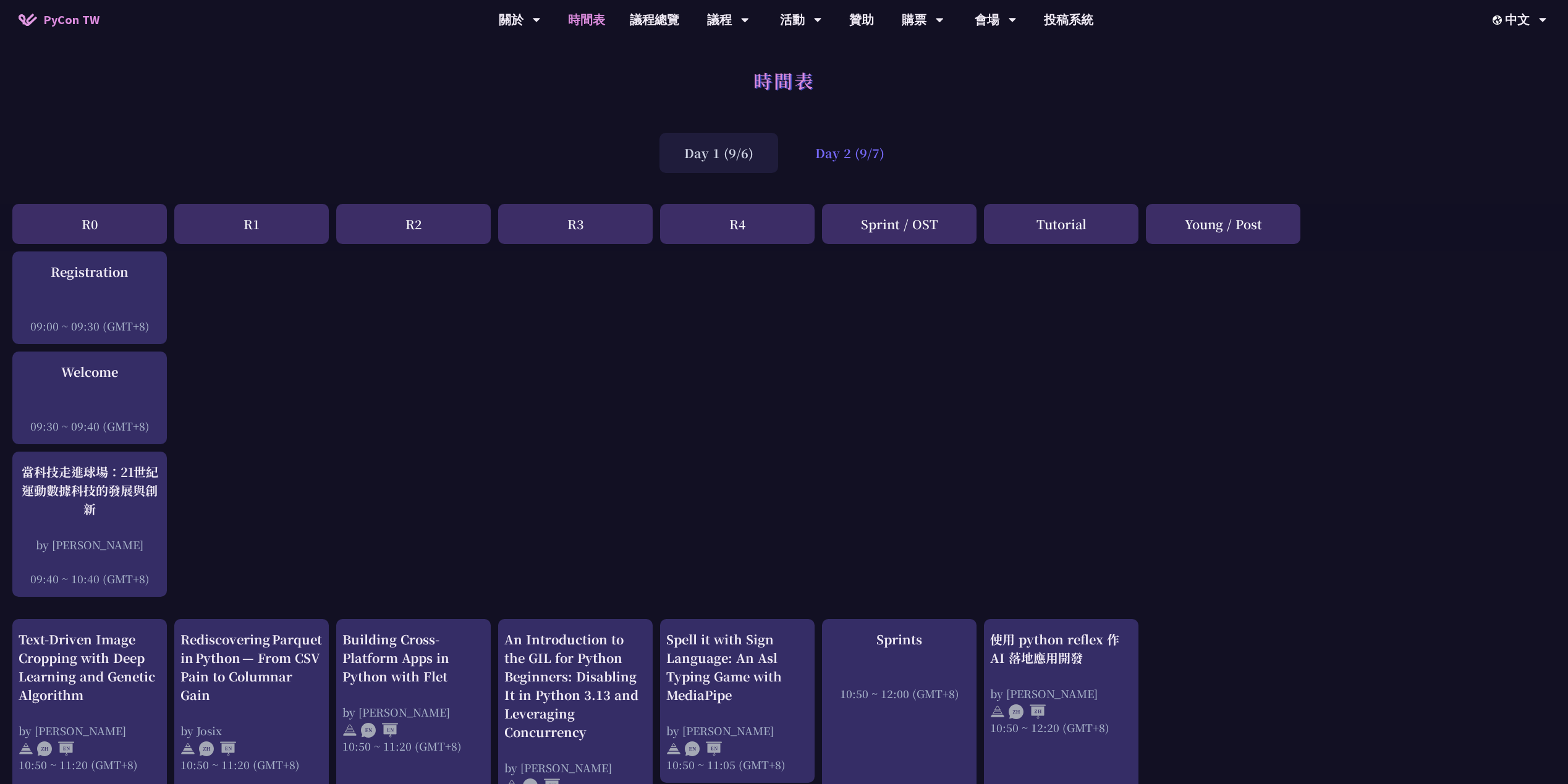
click at [833, 160] on div "Day 2 (9/7)" at bounding box center [849, 153] width 119 height 40
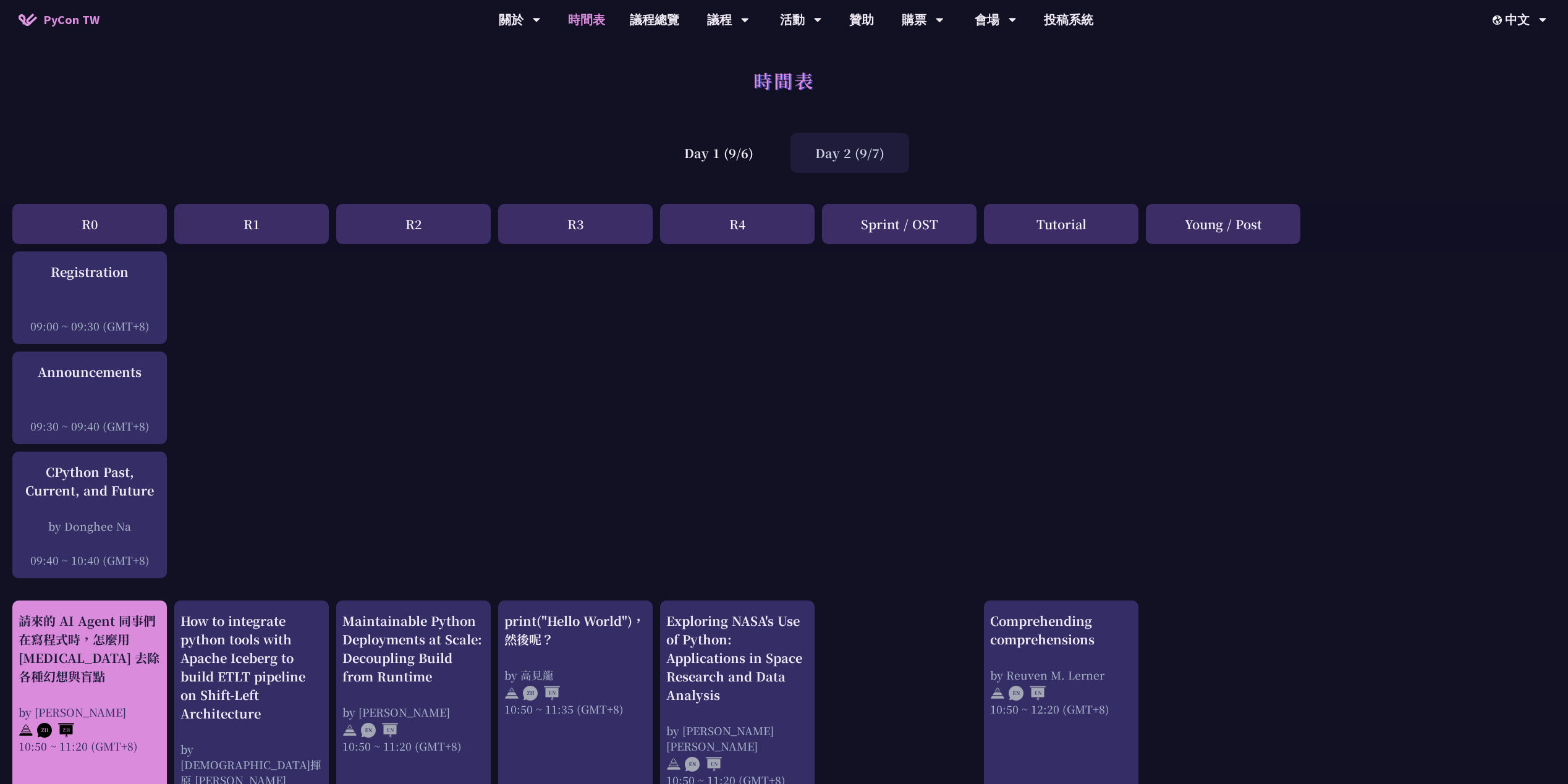
click at [66, 655] on div "請來的 AI Agent 同事們在寫程式時，怎麼用 pytest 去除各種幻想與盲點" at bounding box center [89, 648] width 142 height 74
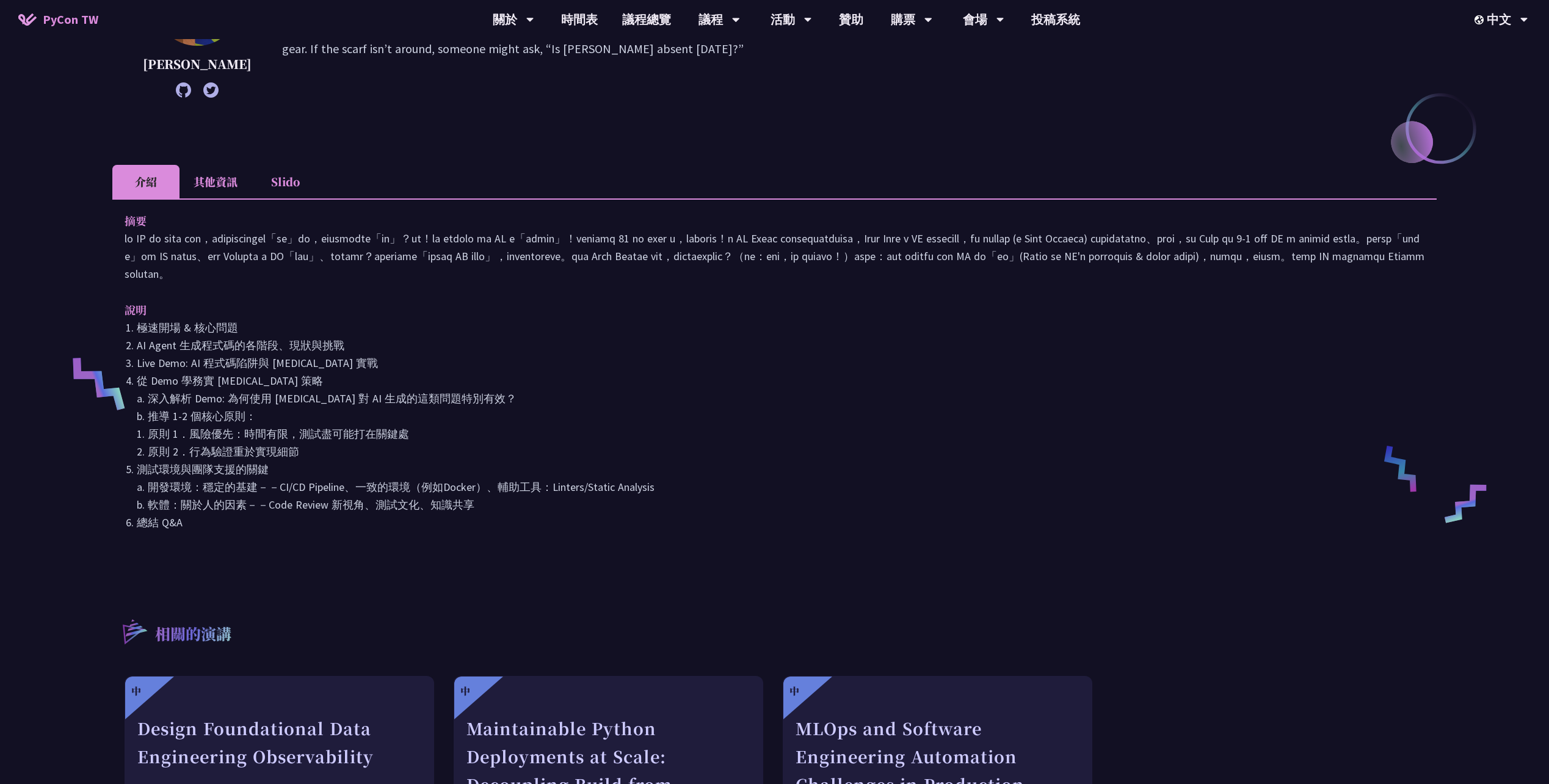
scroll to position [549, 0]
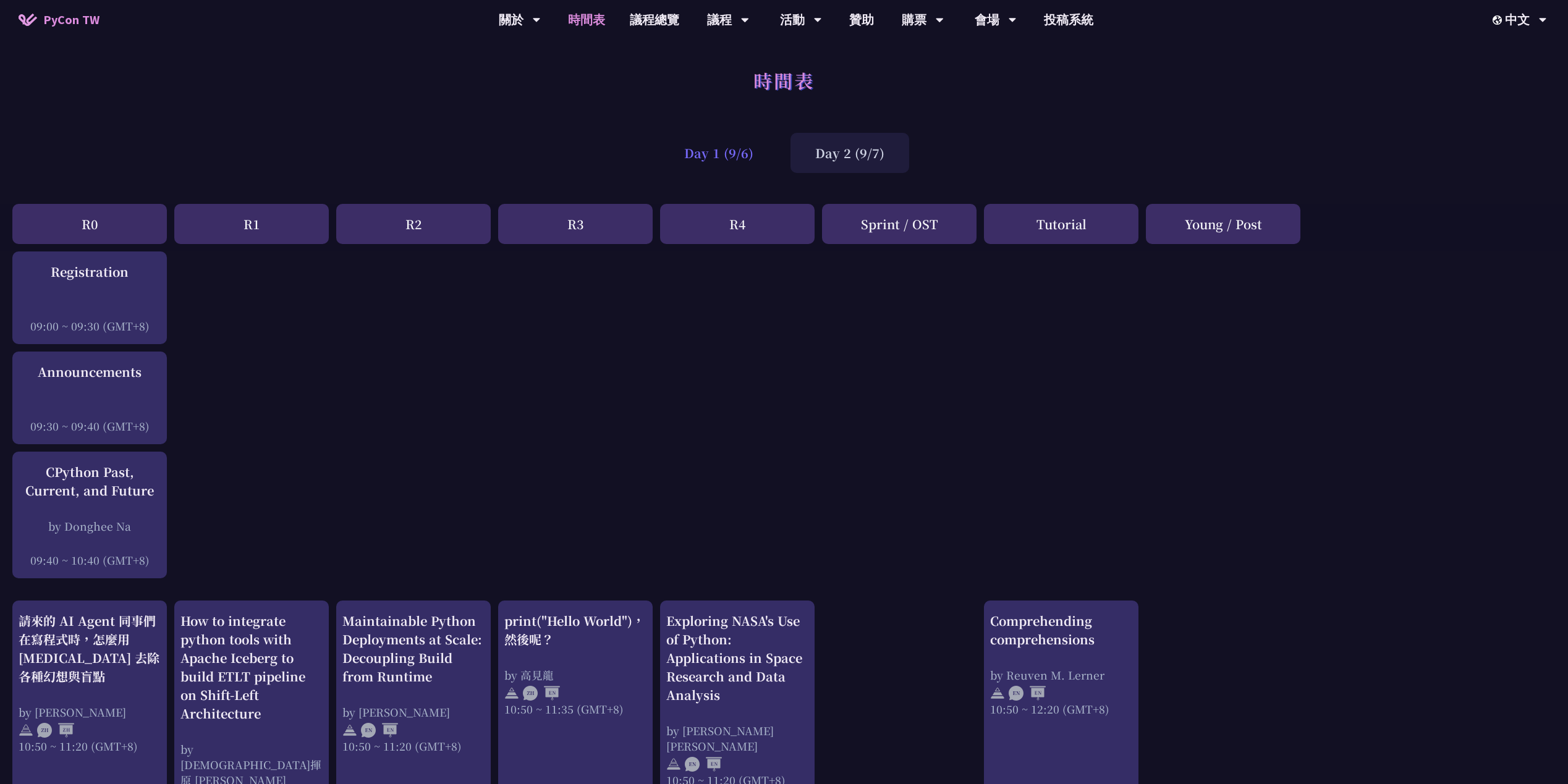
click at [726, 136] on div "Day 1 (9/6)" at bounding box center [719, 153] width 119 height 40
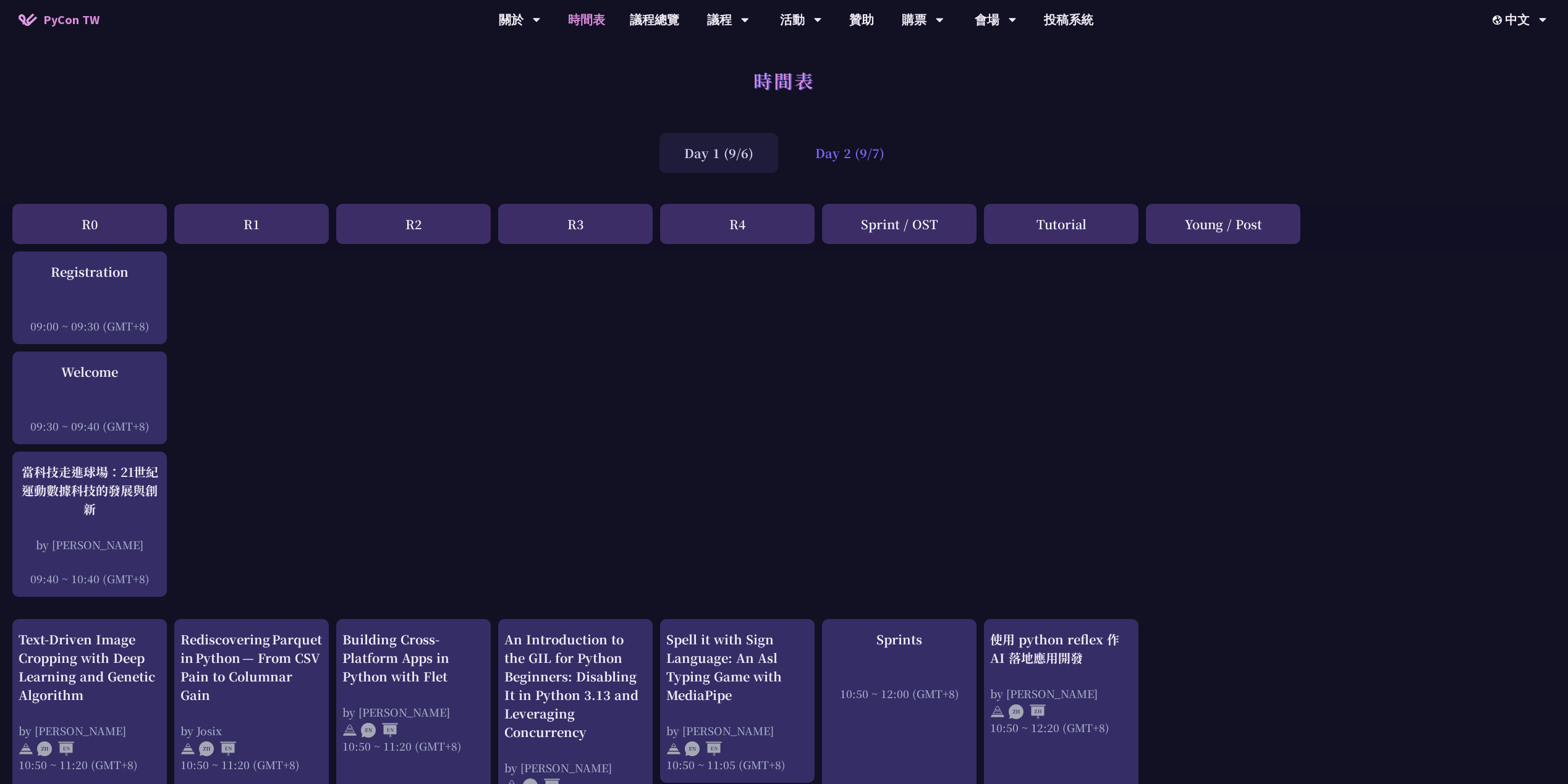
click at [838, 144] on div "Day 2 (9/7)" at bounding box center [849, 153] width 119 height 40
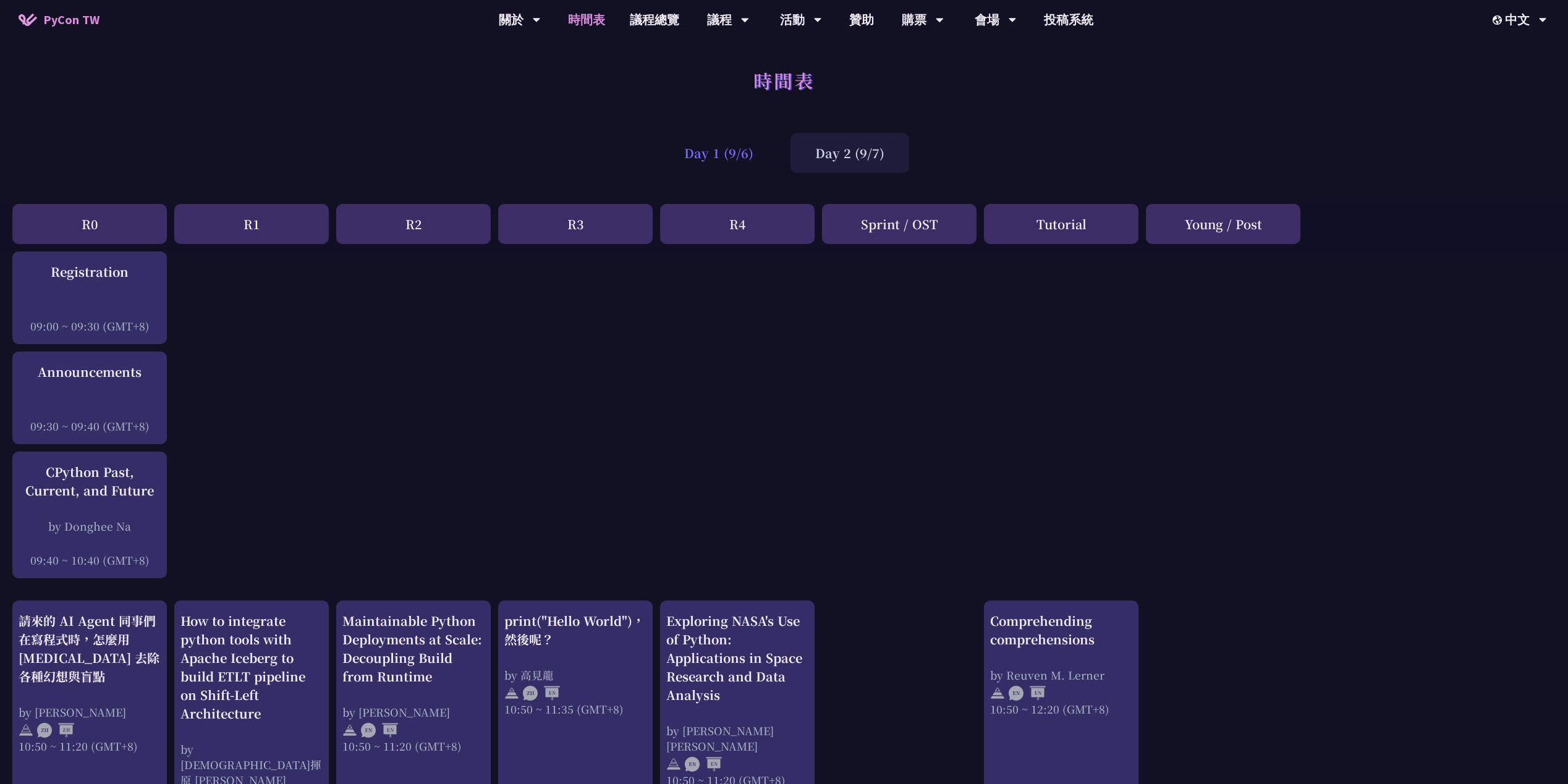
click at [732, 143] on div "Day 1 (9/6)" at bounding box center [719, 153] width 119 height 40
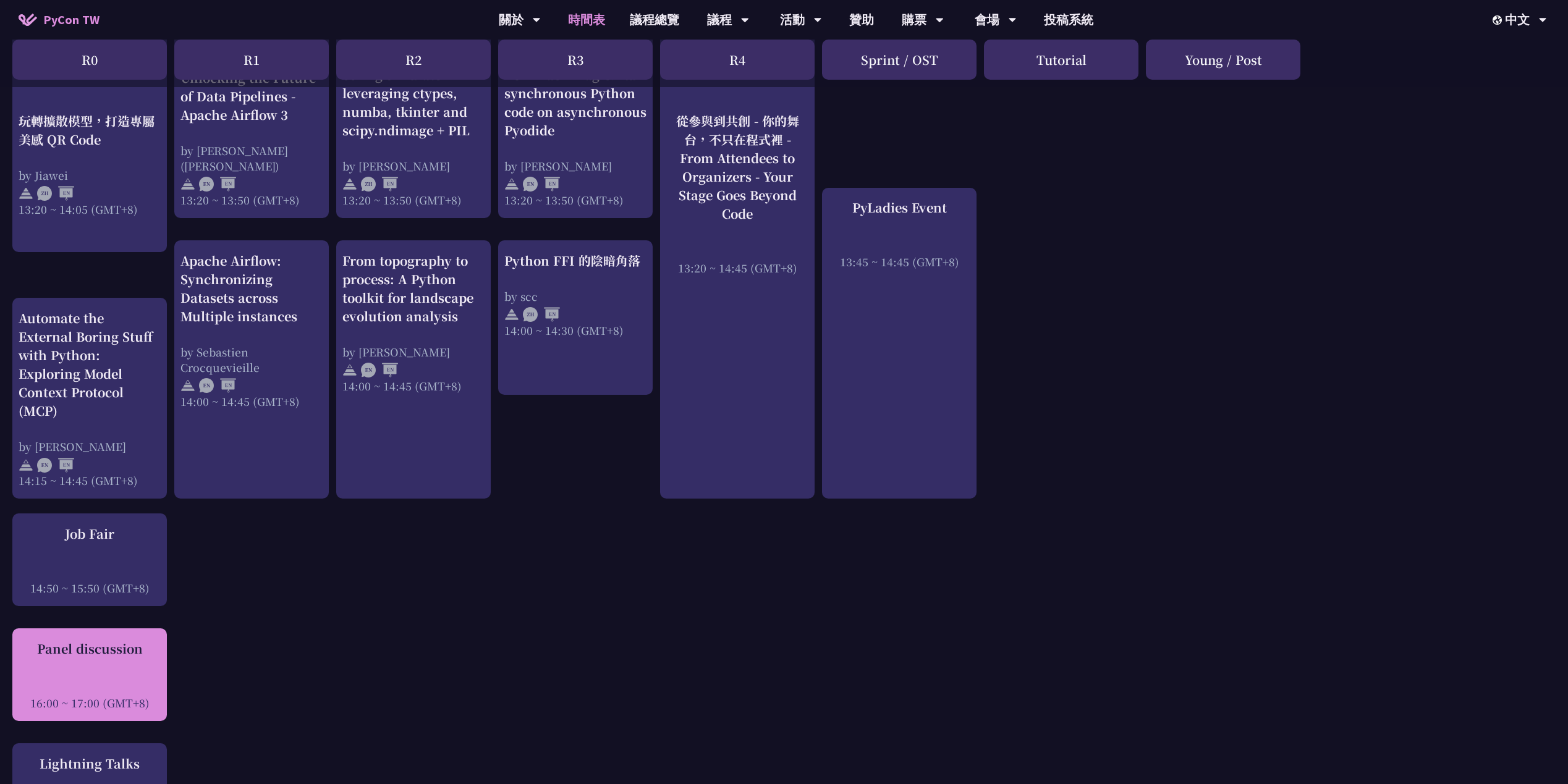
scroll to position [1236, 0]
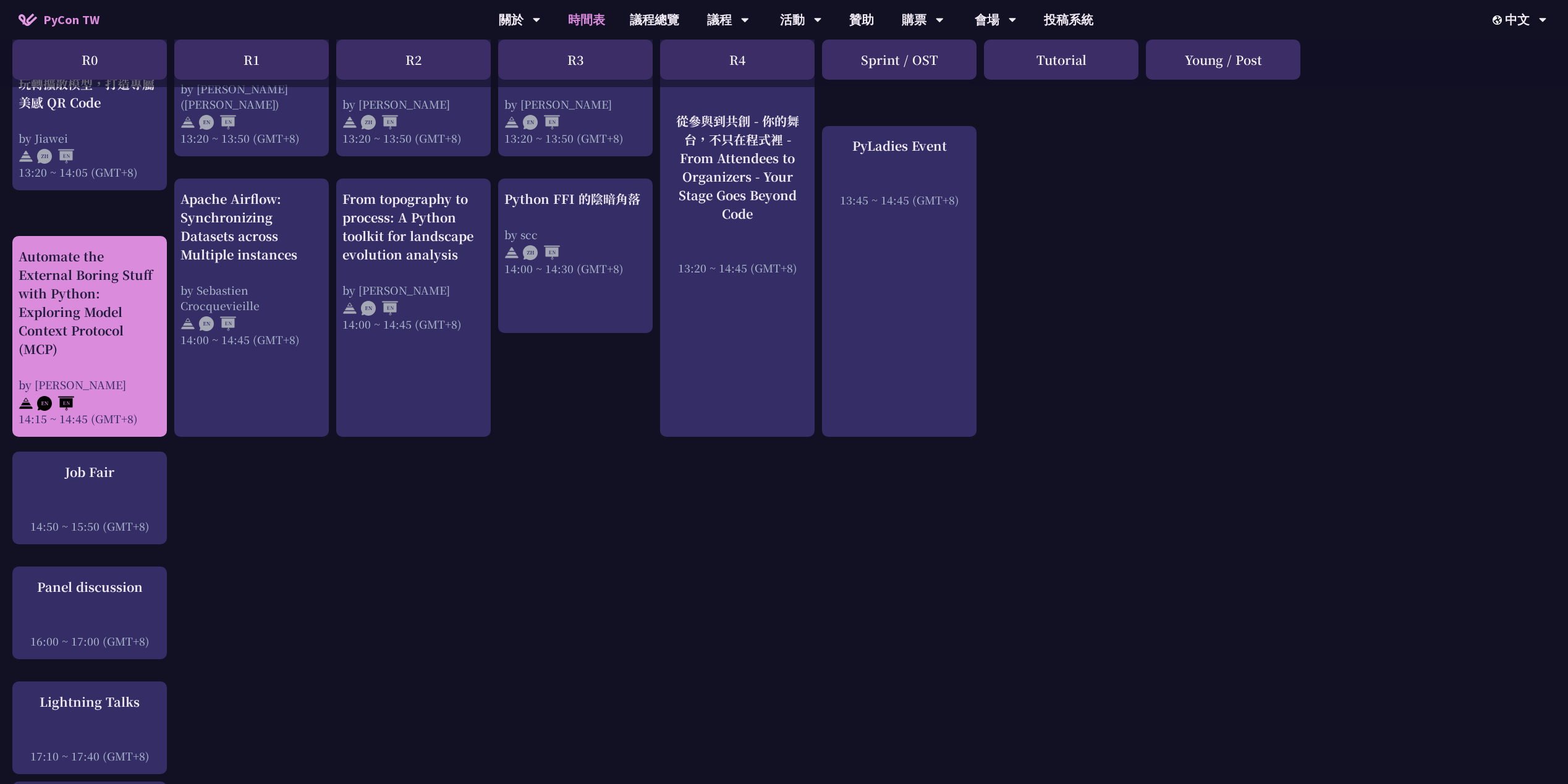
click at [71, 312] on div "Automate the External Boring Stuff with Python: Exploring Model Context Protoco…" at bounding box center [89, 303] width 142 height 111
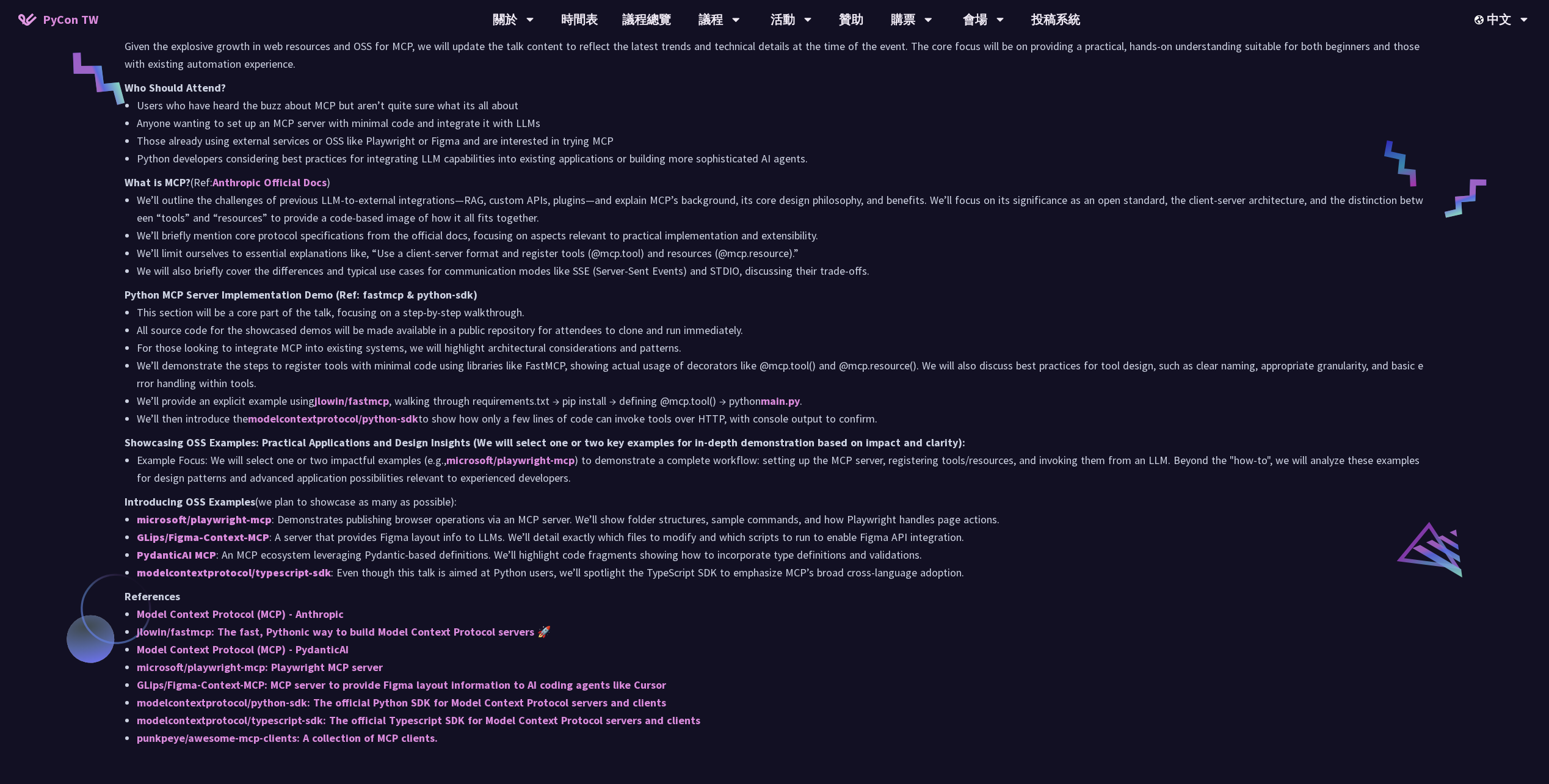
scroll to position [855, 0]
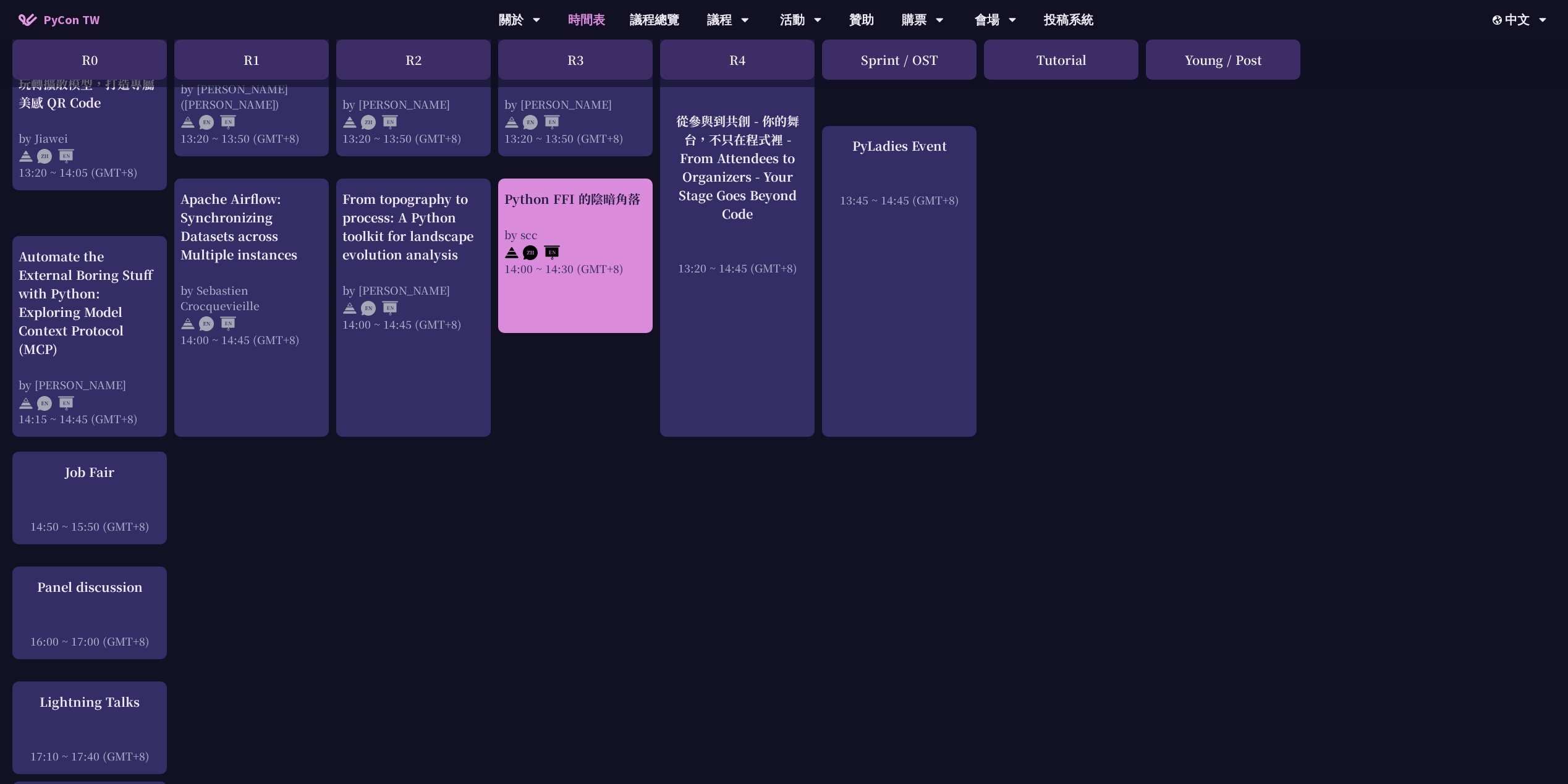
scroll to position [1051, 0]
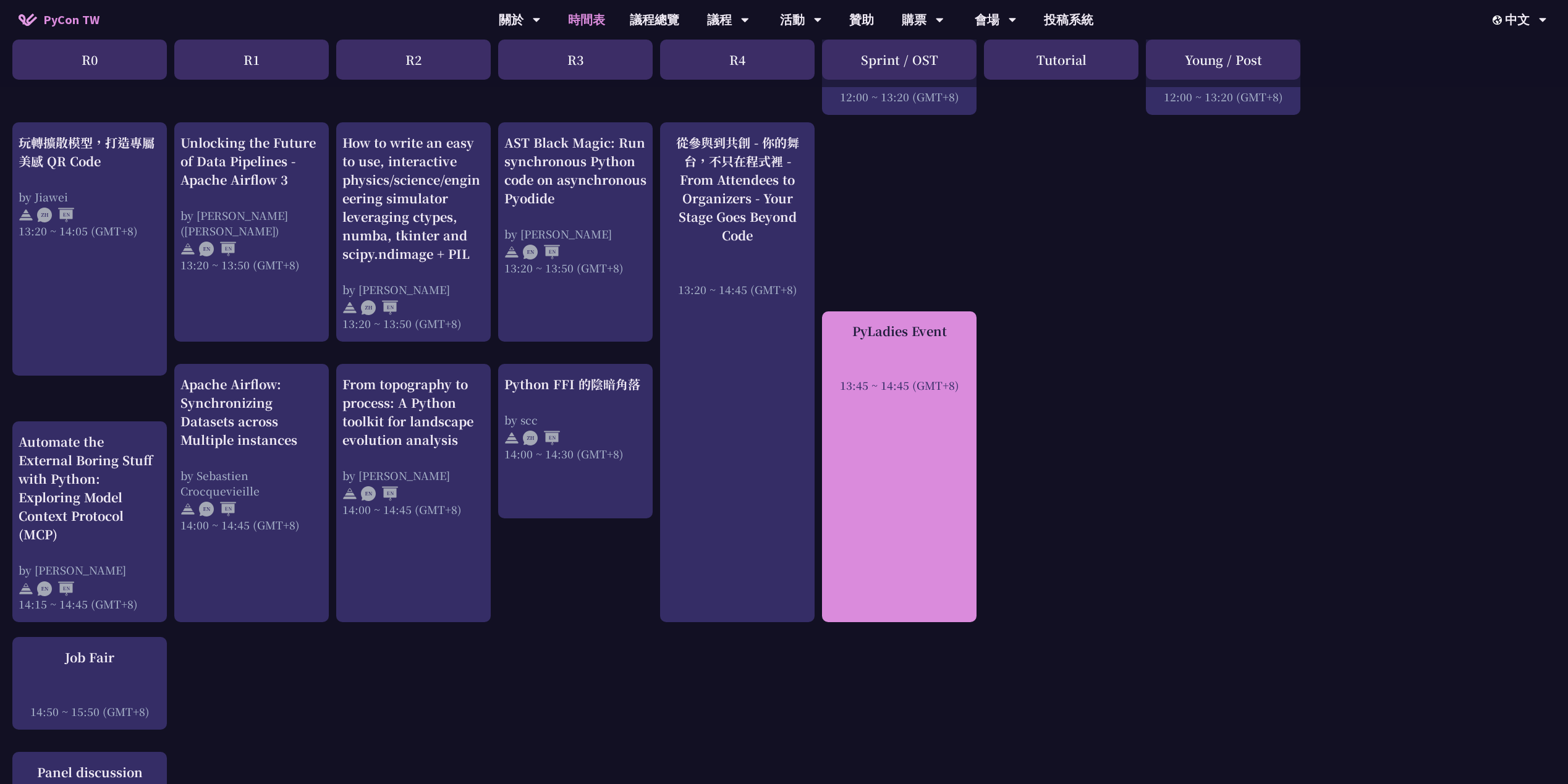
click at [863, 378] on div "13:45 ~ 14:45 (GMT+8)" at bounding box center [899, 386] width 142 height 16
click at [906, 318] on div "PyLadies Event 13:45 ~ 14:45 (GMT+8)" at bounding box center [899, 468] width 155 height 312
click at [920, 346] on div "PyLadies Event 13:45 ~ 14:45 (GMT+8)" at bounding box center [899, 358] width 142 height 71
click at [941, 493] on div "PyLadies Event 13:45 ~ 14:45 (GMT+8)" at bounding box center [899, 468] width 155 height 312
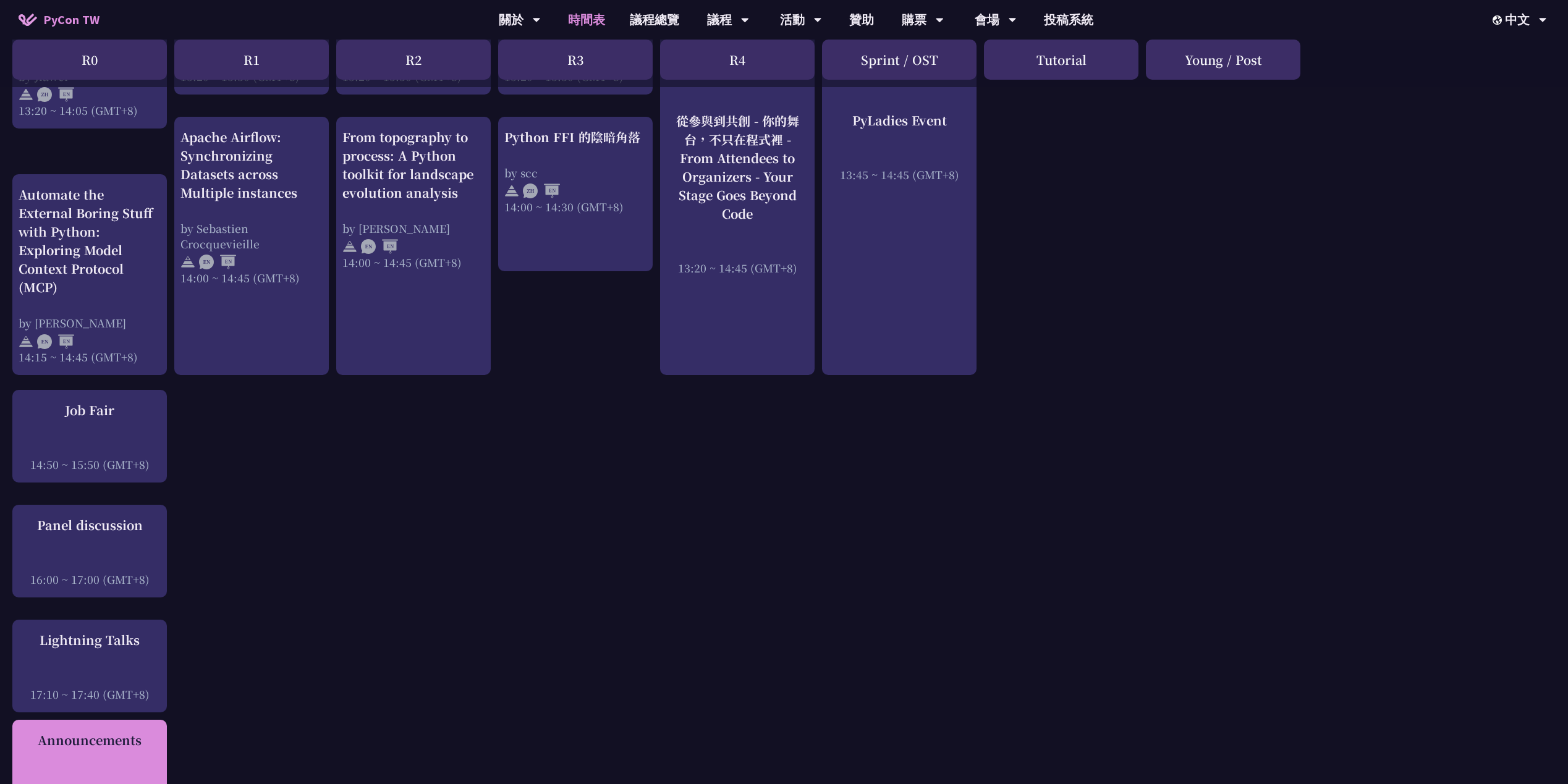
scroll to position [1607, 0]
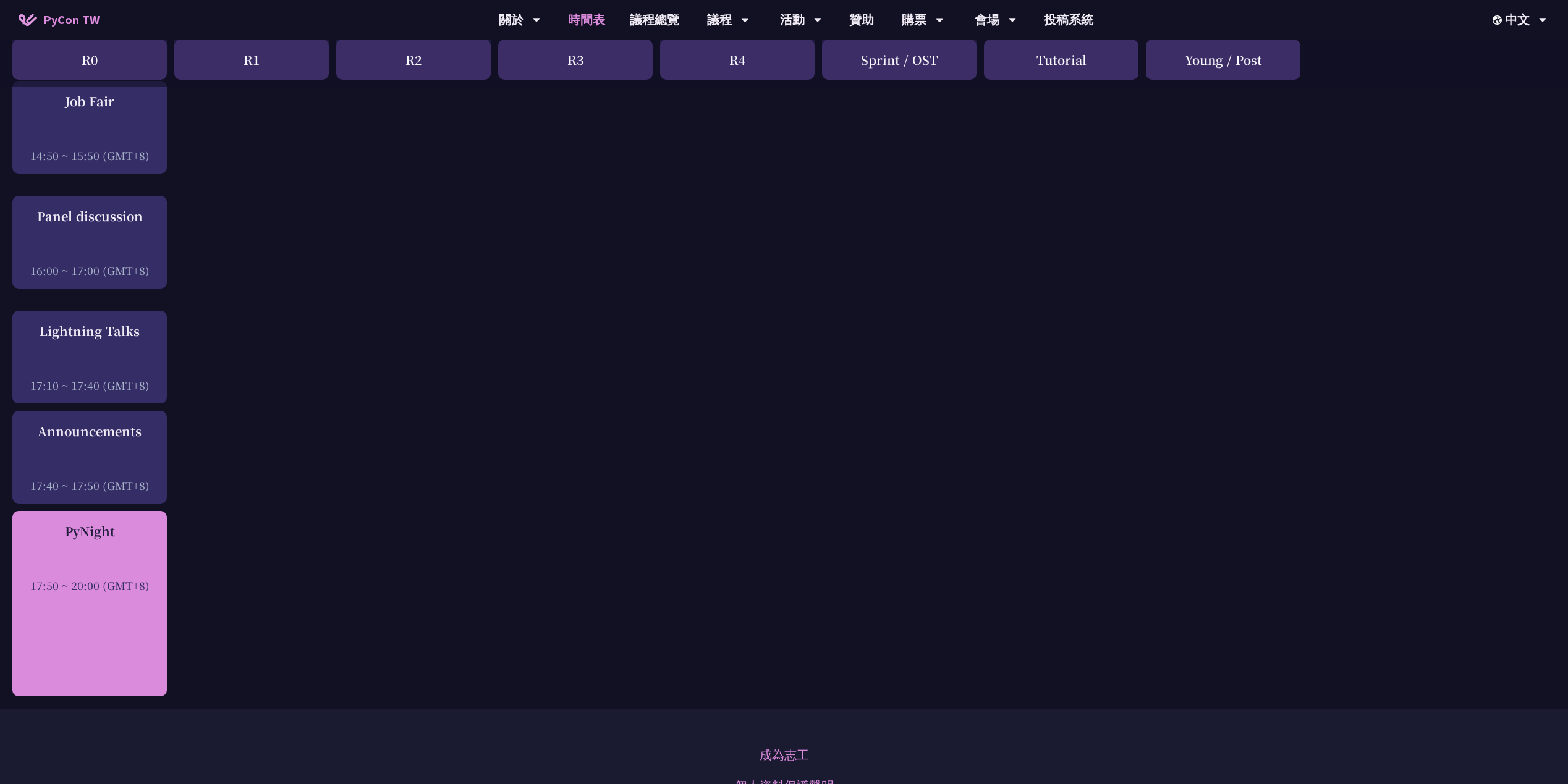
click at [126, 559] on div at bounding box center [89, 569] width 142 height 18
click at [94, 525] on div "PyNight" at bounding box center [89, 531] width 142 height 18
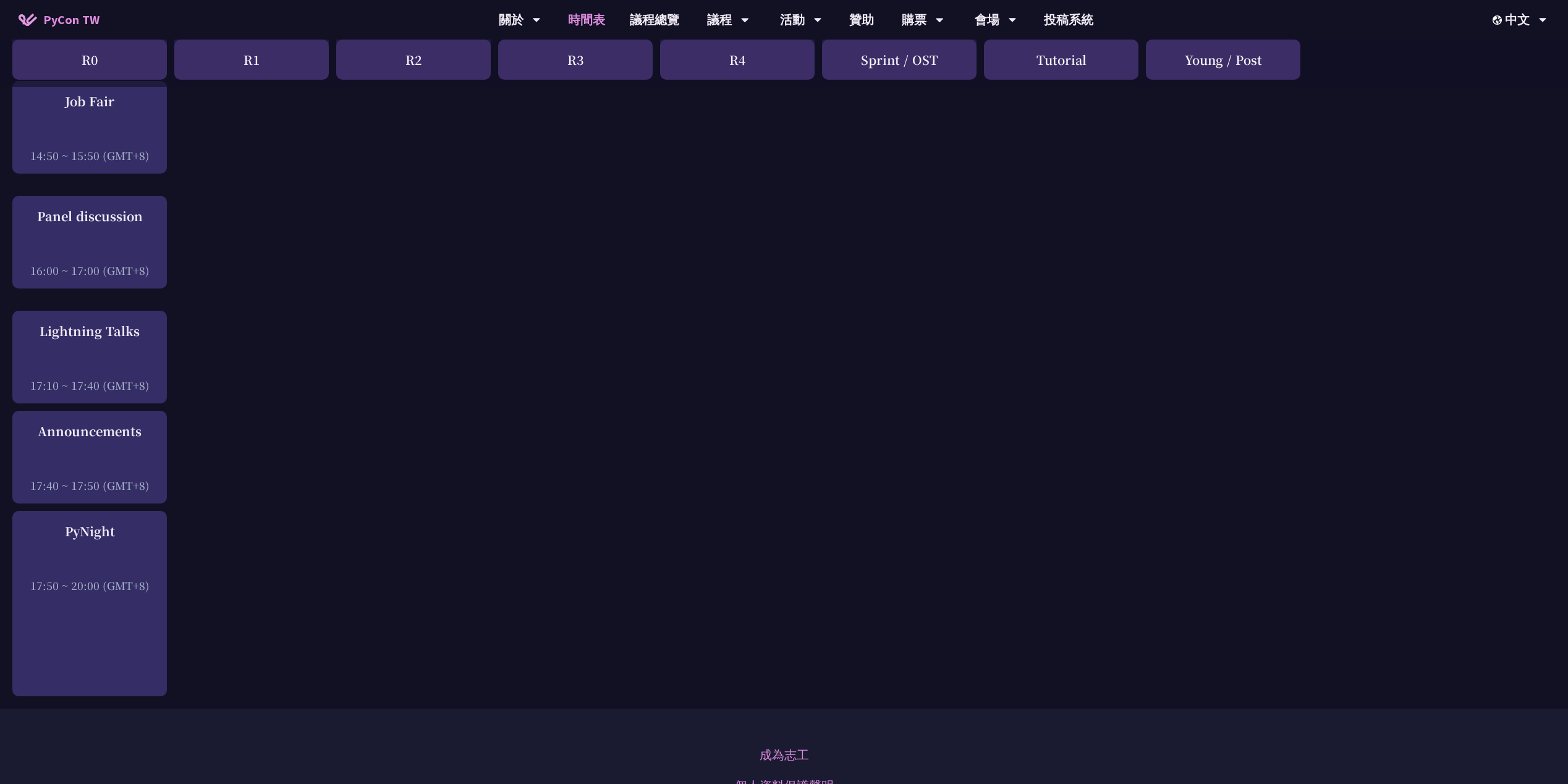
drag, startPoint x: 94, startPoint y: 525, endPoint x: 252, endPoint y: 562, distance: 162.3
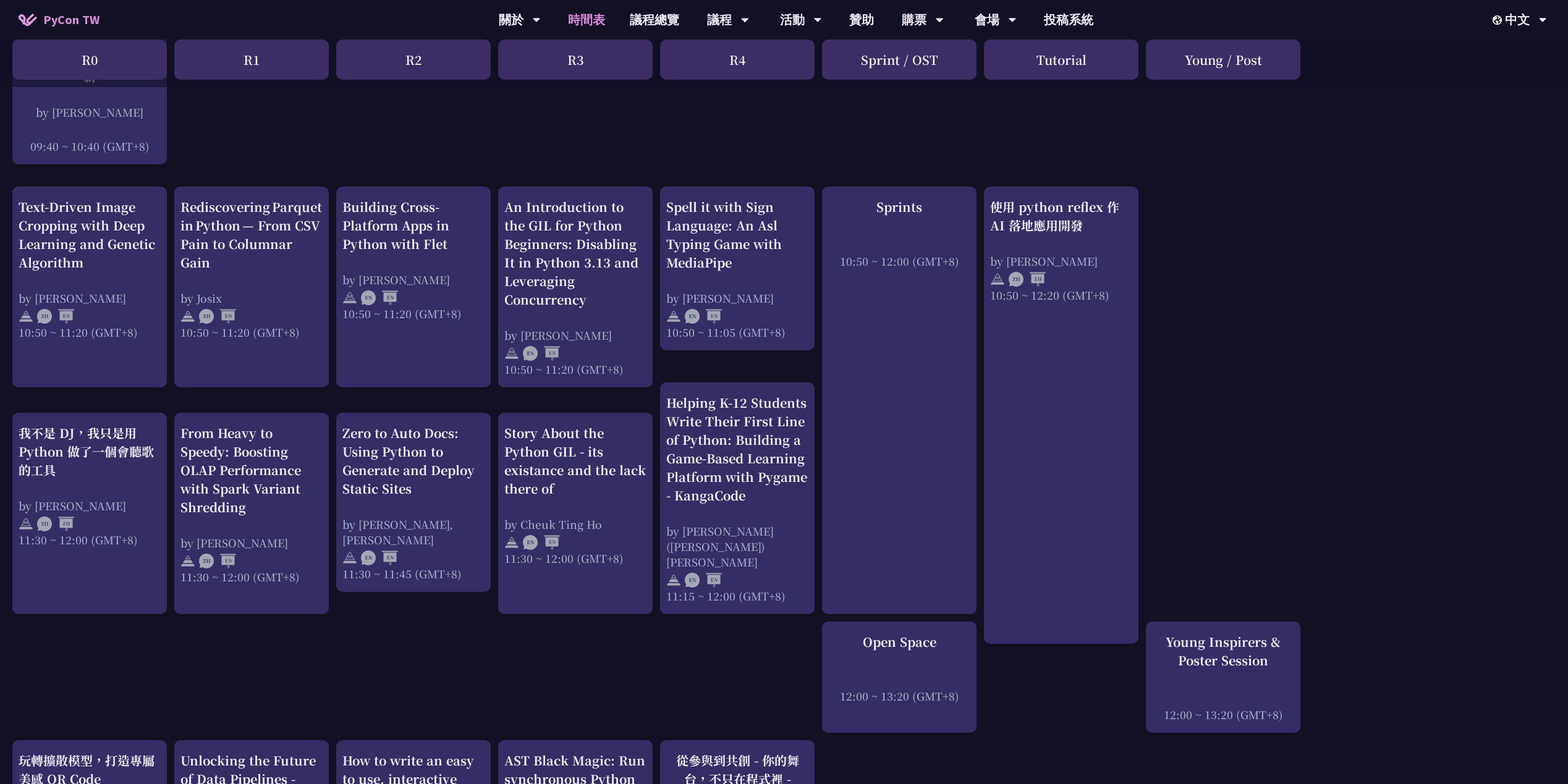
scroll to position [309, 0]
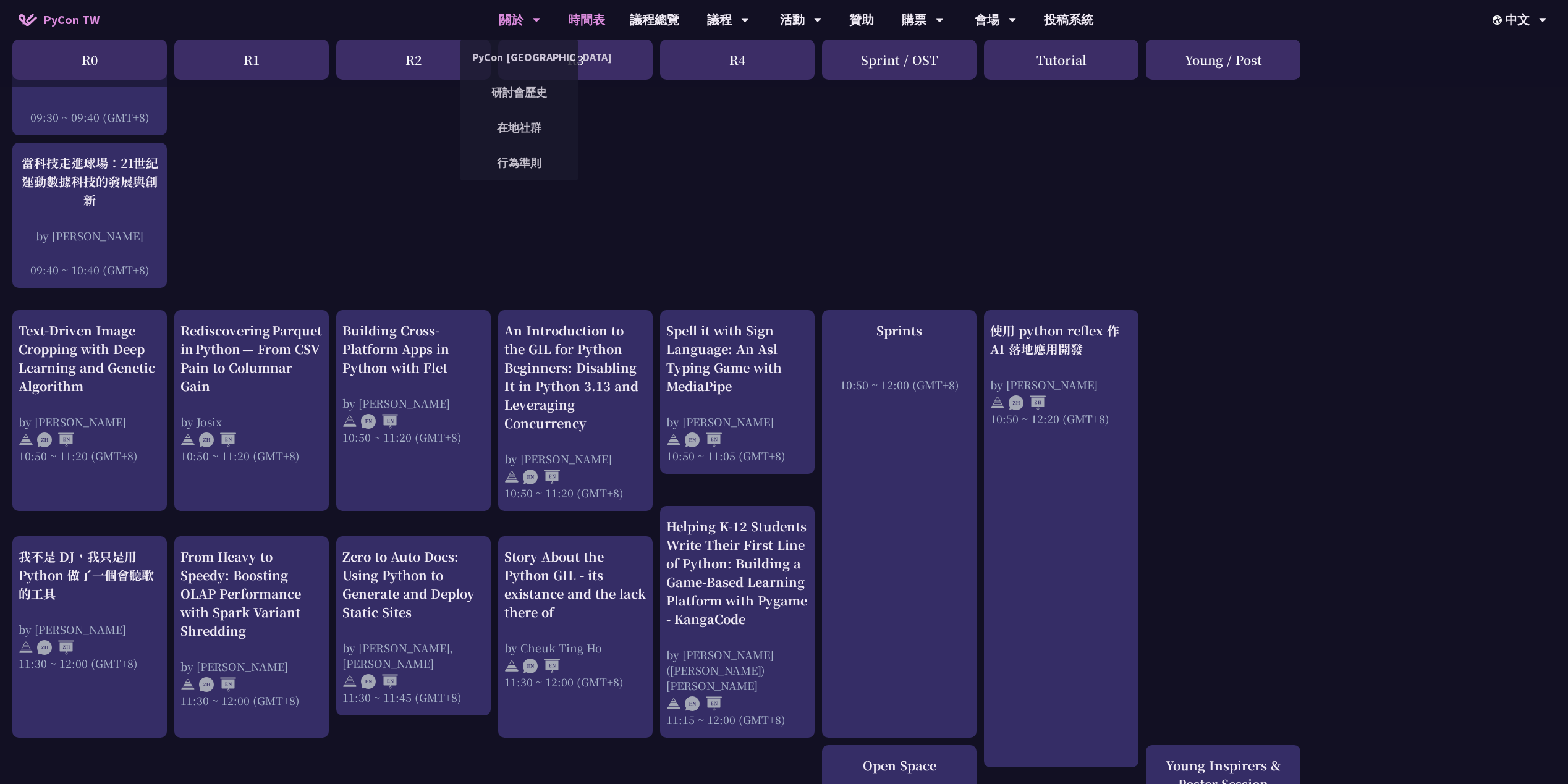
click at [522, 17] on div "關於" at bounding box center [519, 20] width 42 height 39
click at [527, 67] on link "PyCon [GEOGRAPHIC_DATA]" at bounding box center [519, 57] width 119 height 29
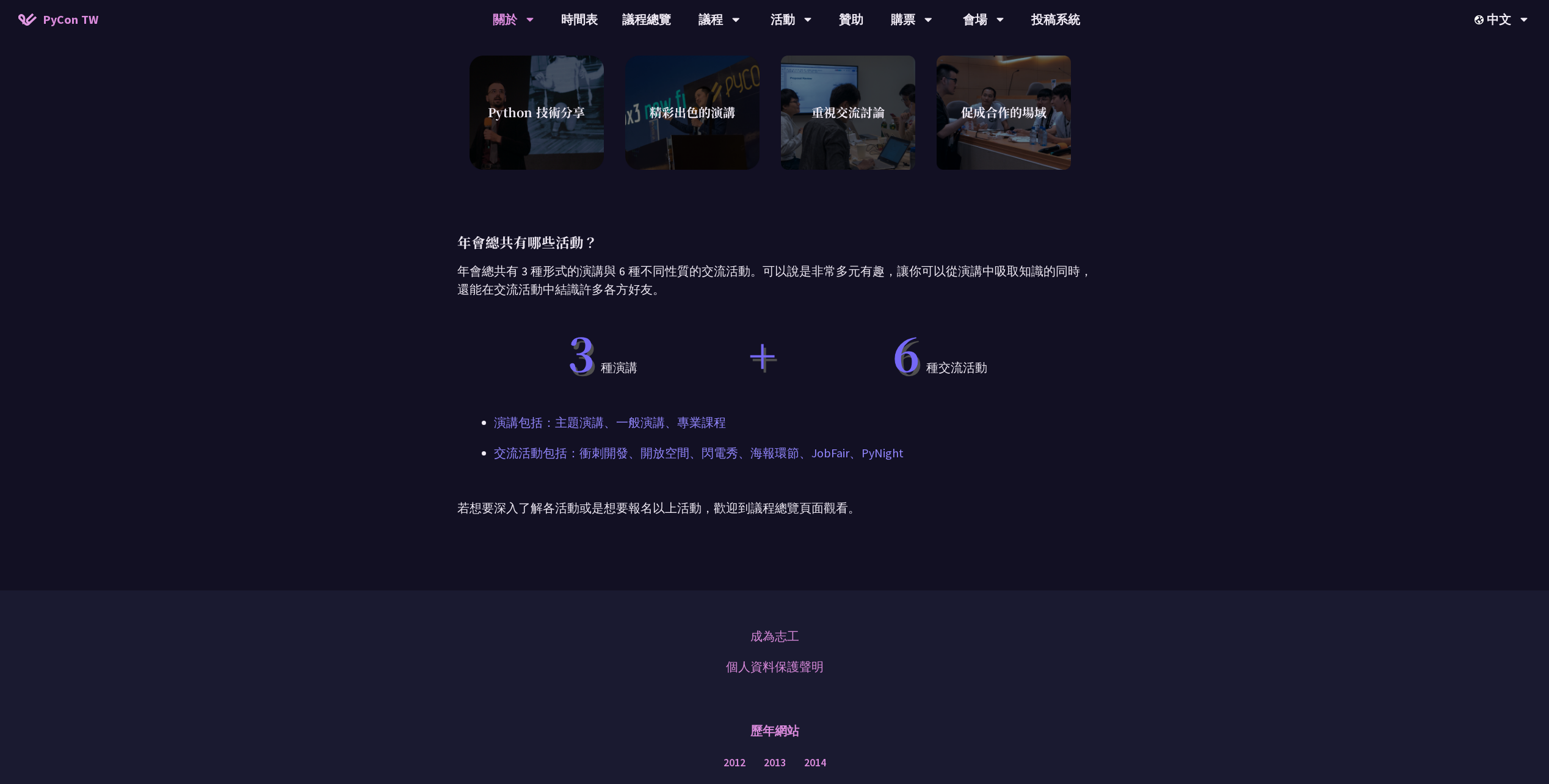
scroll to position [488, 0]
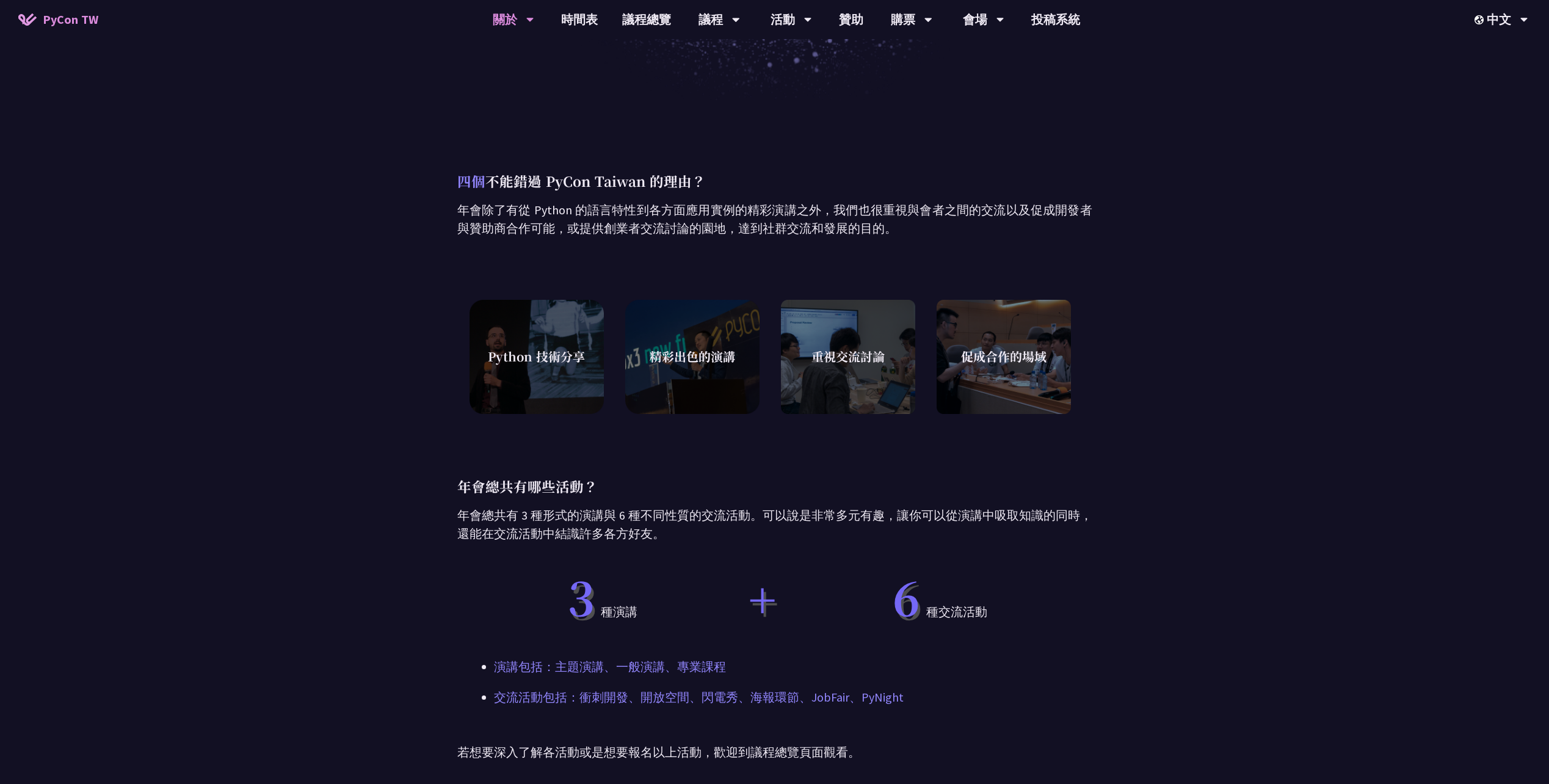
click at [492, 373] on div "Python 技術分享" at bounding box center [537, 356] width 135 height 122
click at [688, 356] on span "精彩出色的演講" at bounding box center [692, 356] width 85 height 18
click at [953, 383] on div "促成合作的場域" at bounding box center [1004, 356] width 135 height 122
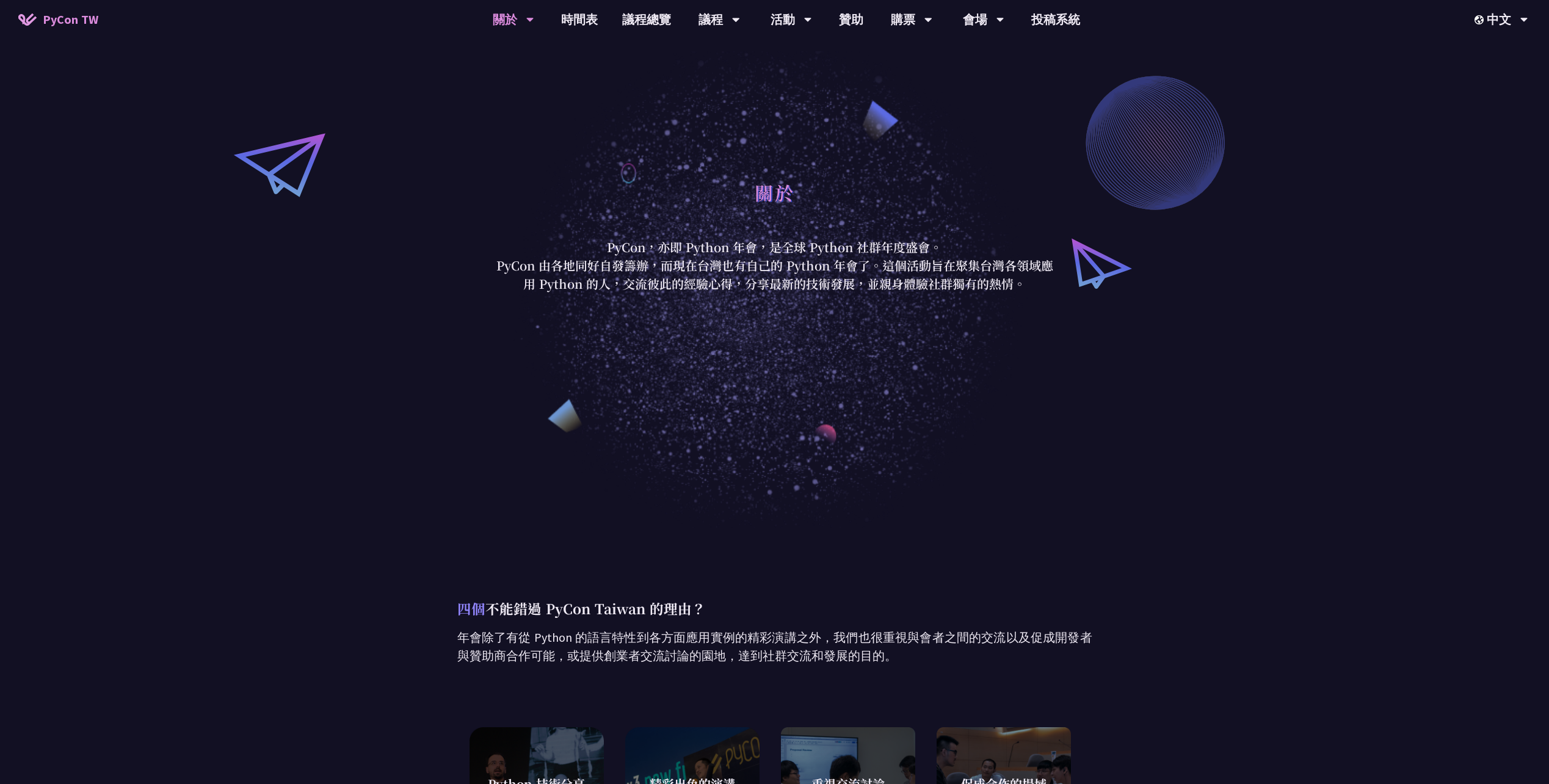
scroll to position [0, 0]
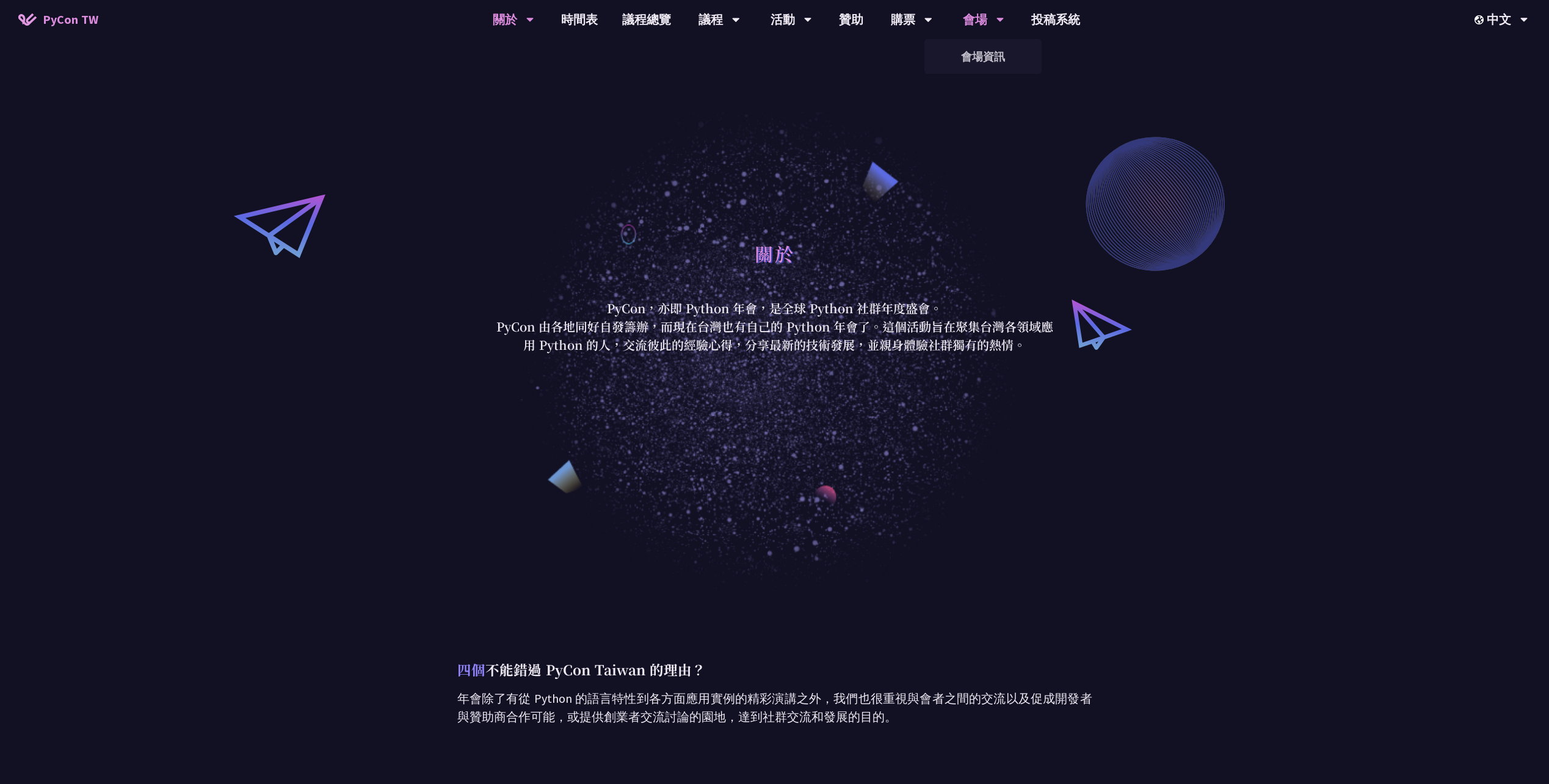
click at [740, 21] on div "會場" at bounding box center [719, 19] width 41 height 39
click at [740, 24] on div "購票" at bounding box center [719, 19] width 41 height 39
click at [911, 62] on link "購票資訊" at bounding box center [911, 56] width 117 height 28
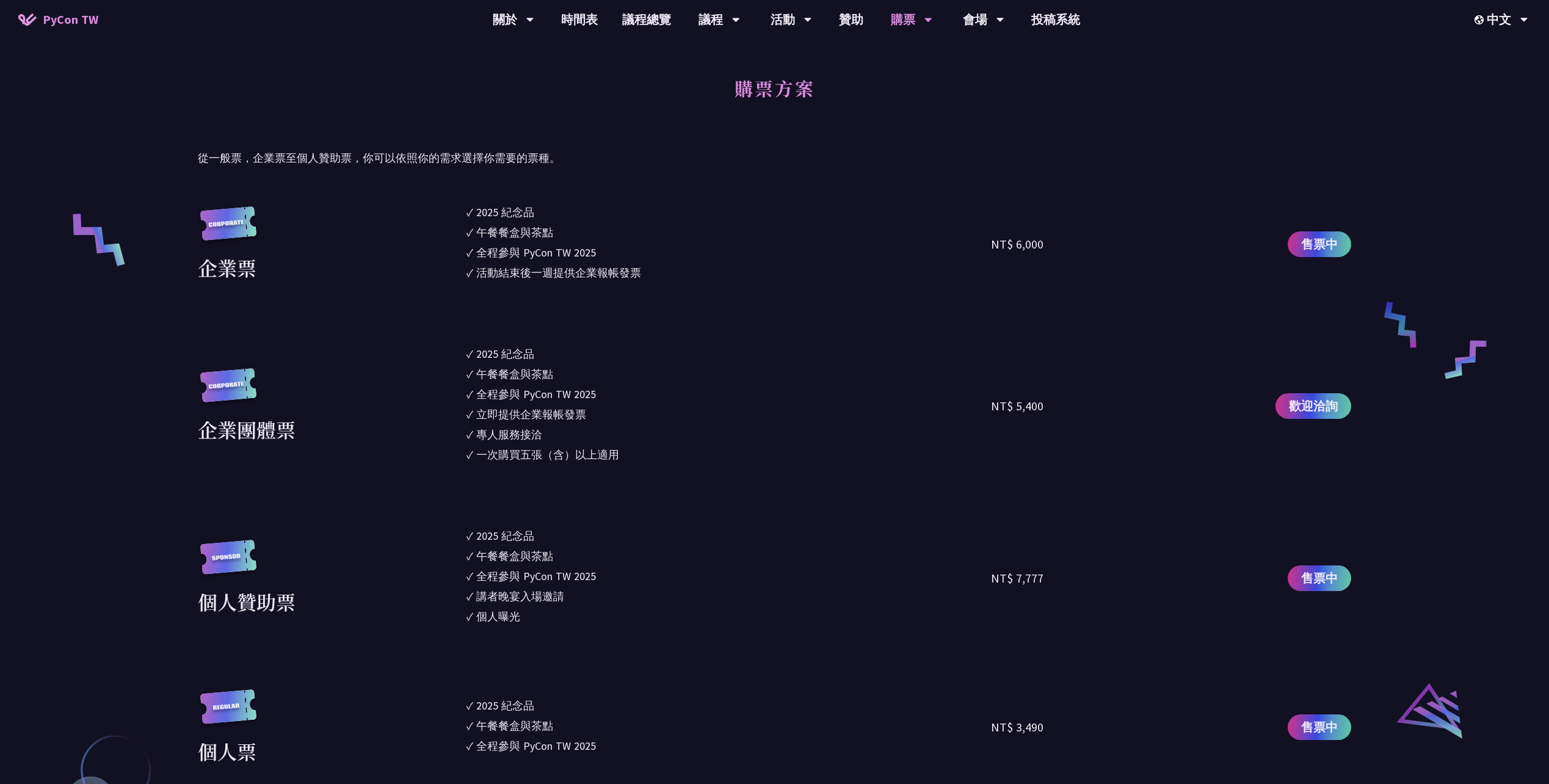
scroll to position [732, 0]
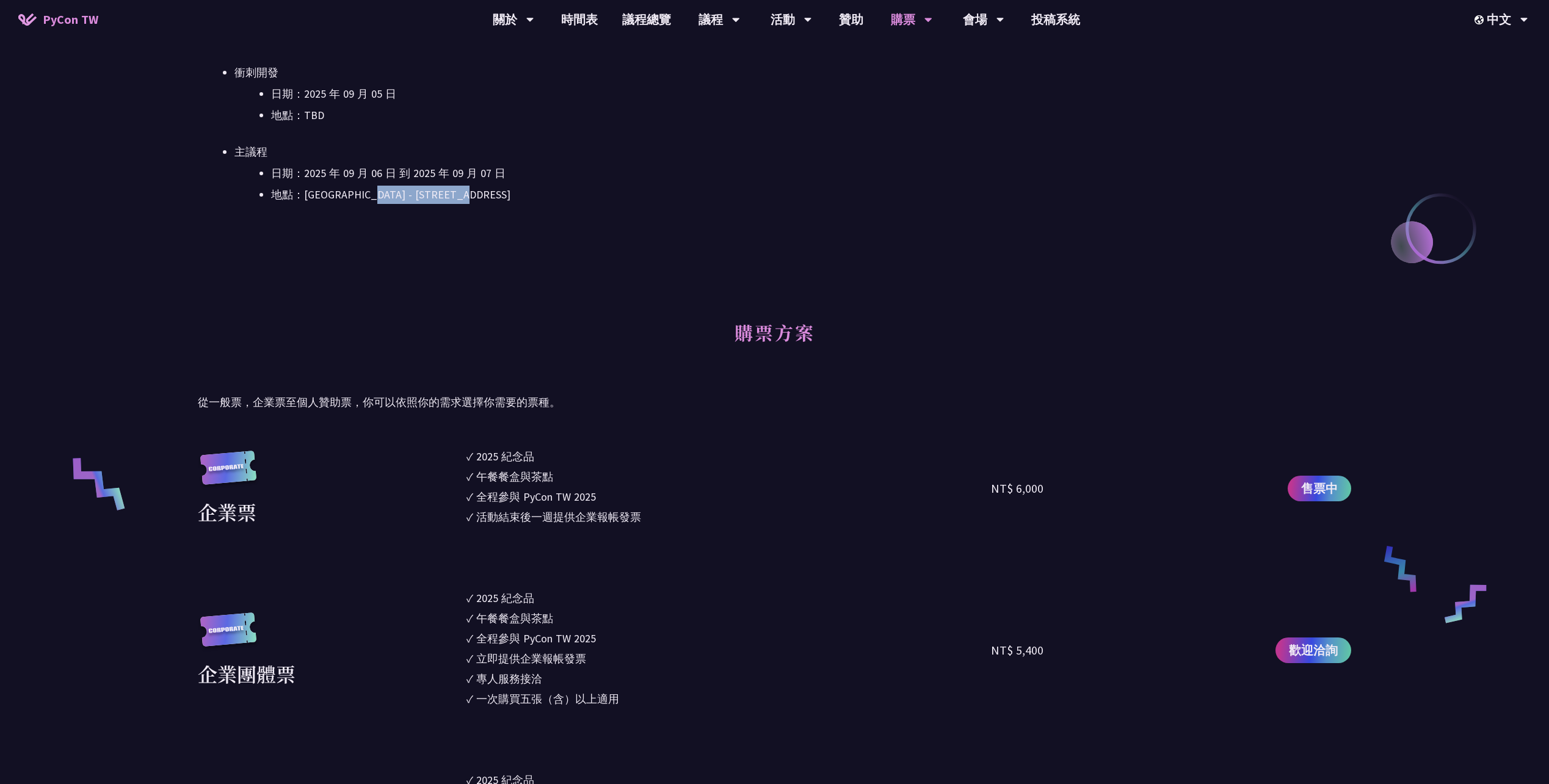
drag, startPoint x: 569, startPoint y: 197, endPoint x: 380, endPoint y: 192, distance: 189.1
click at [380, 192] on li "地點：台北文創 6 樓 - ​台北市信義區菸廠路 88 號 6 樓" at bounding box center [811, 195] width 1080 height 18
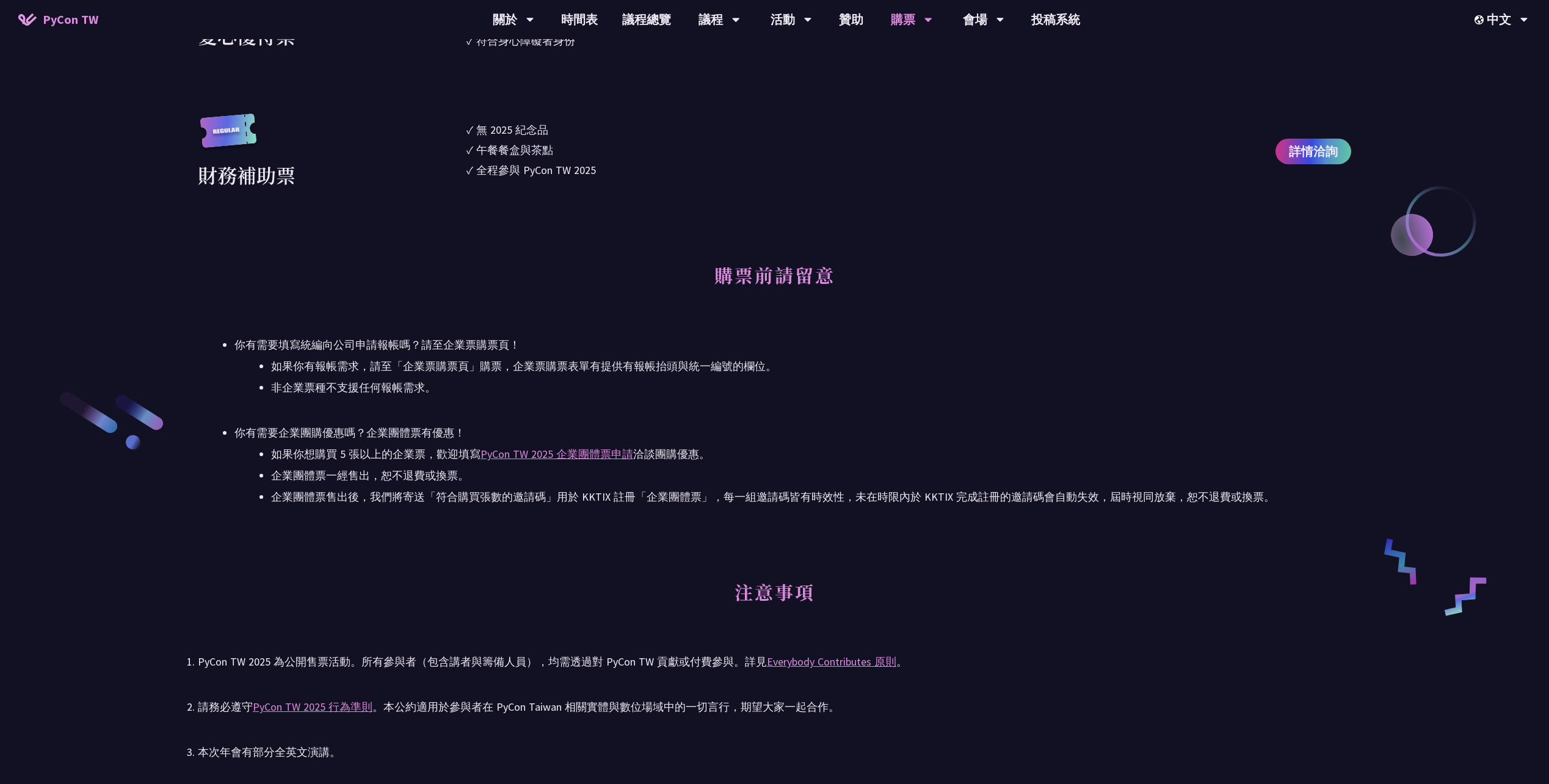
scroll to position [2197, 0]
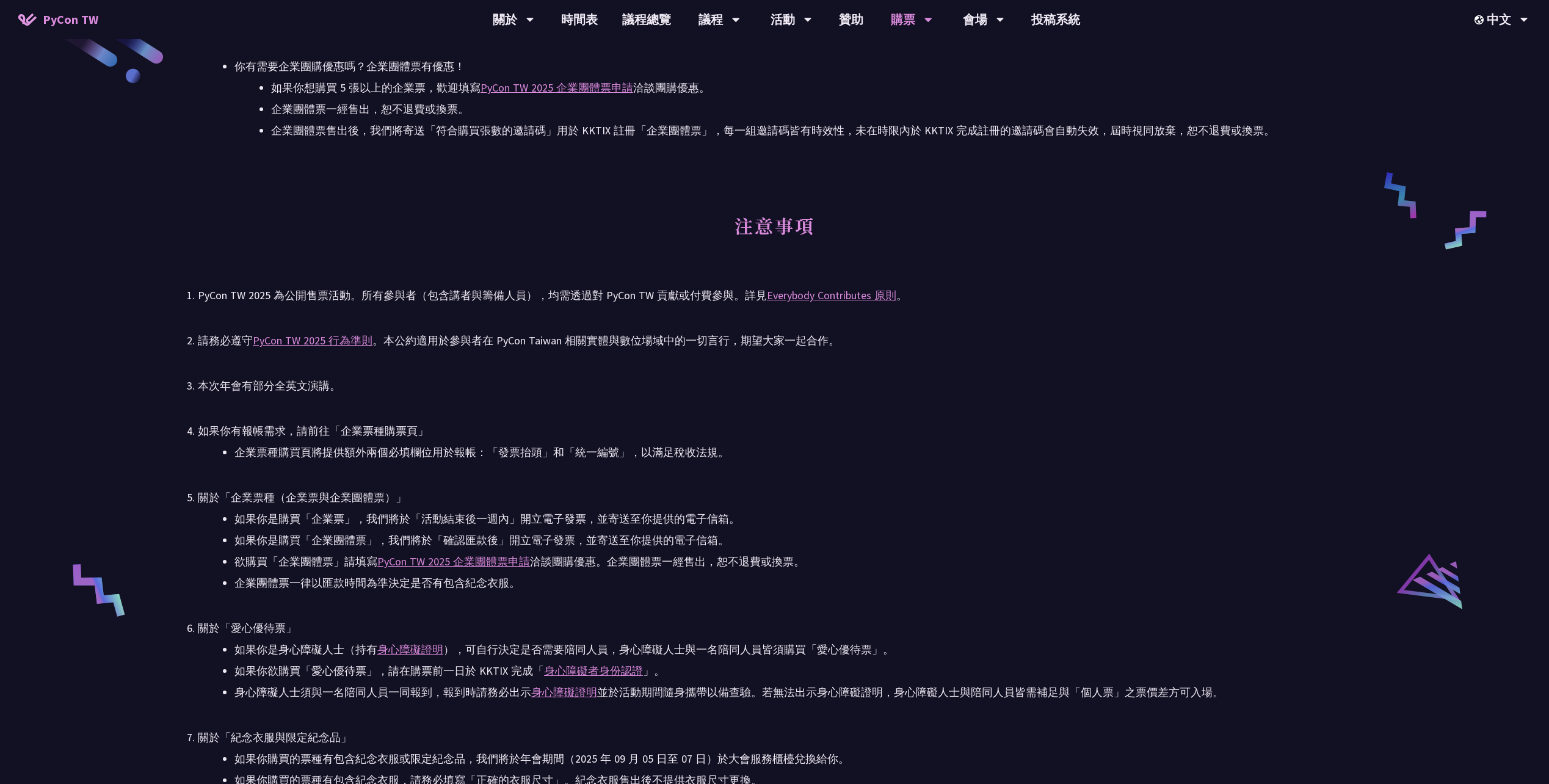
click at [834, 559] on li "欲購買「企業團體票」請填寫 PyCon TW 2025 企業團體票申請 洽談團購優惠。企業團體票一經售出，恕不退費或換票。" at bounding box center [793, 561] width 1117 height 18
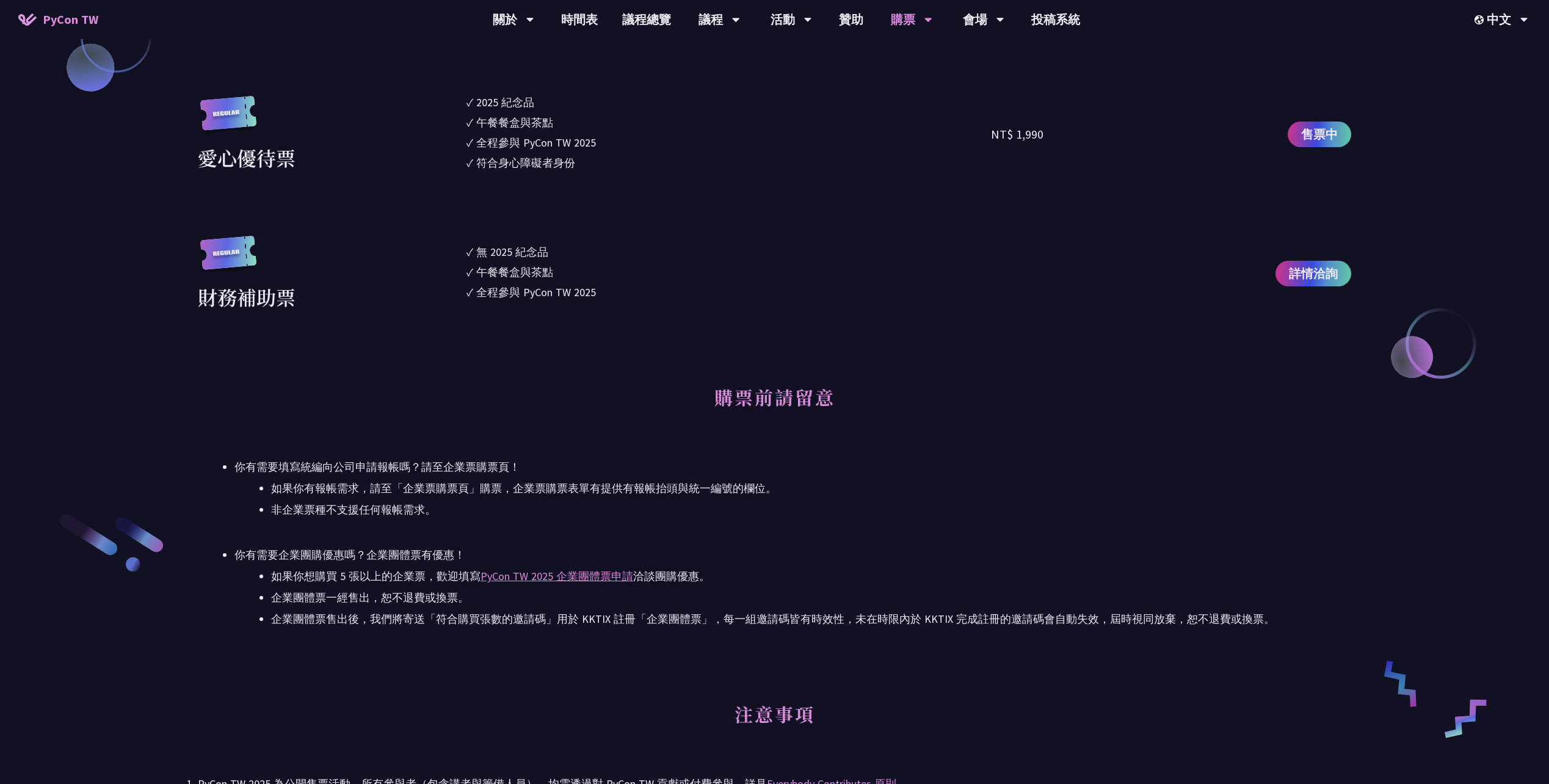
click at [917, 415] on h2 "購票前請留意" at bounding box center [774, 406] width 1153 height 67
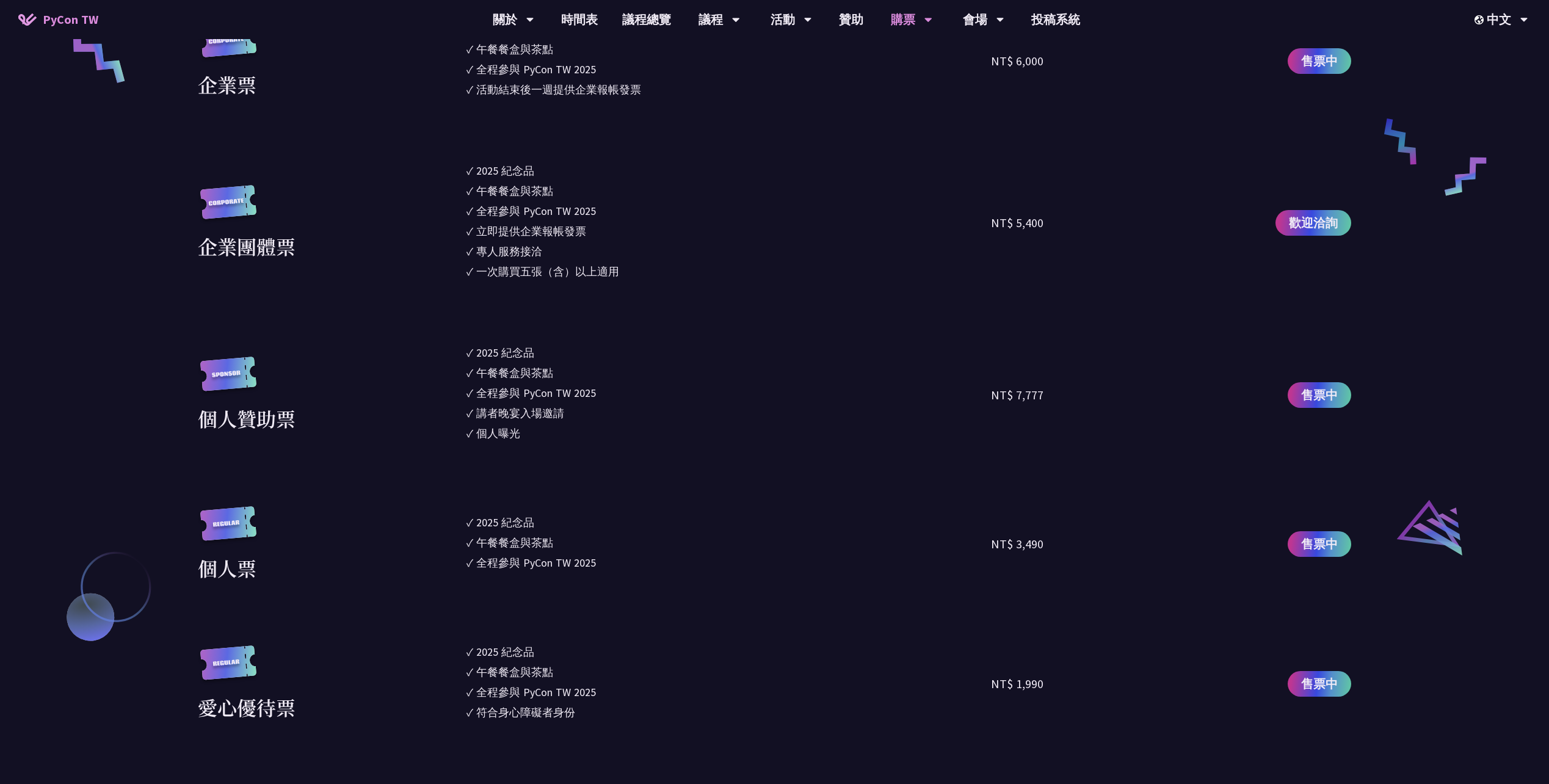
scroll to position [1038, 0]
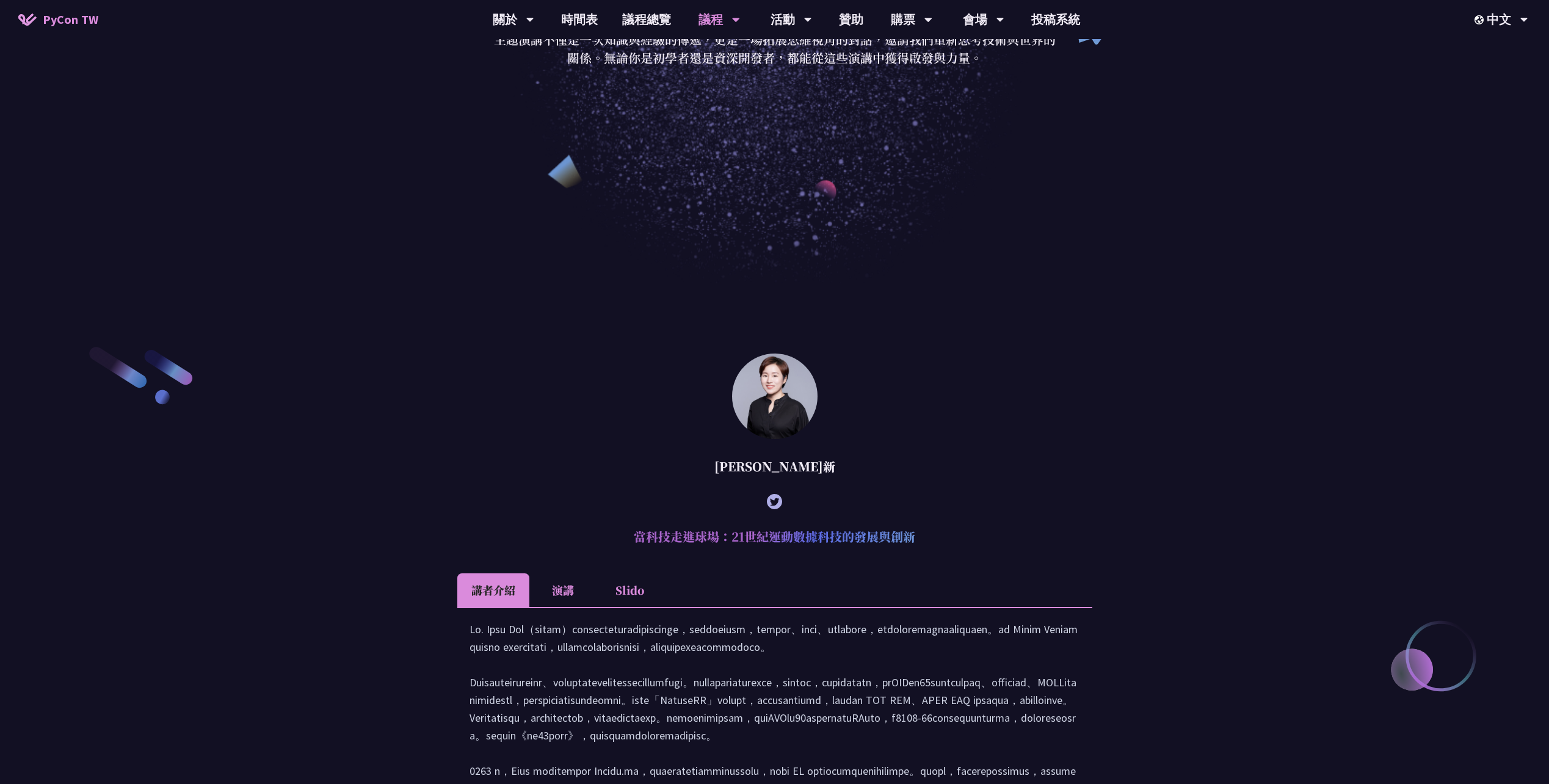
scroll to position [611, 0]
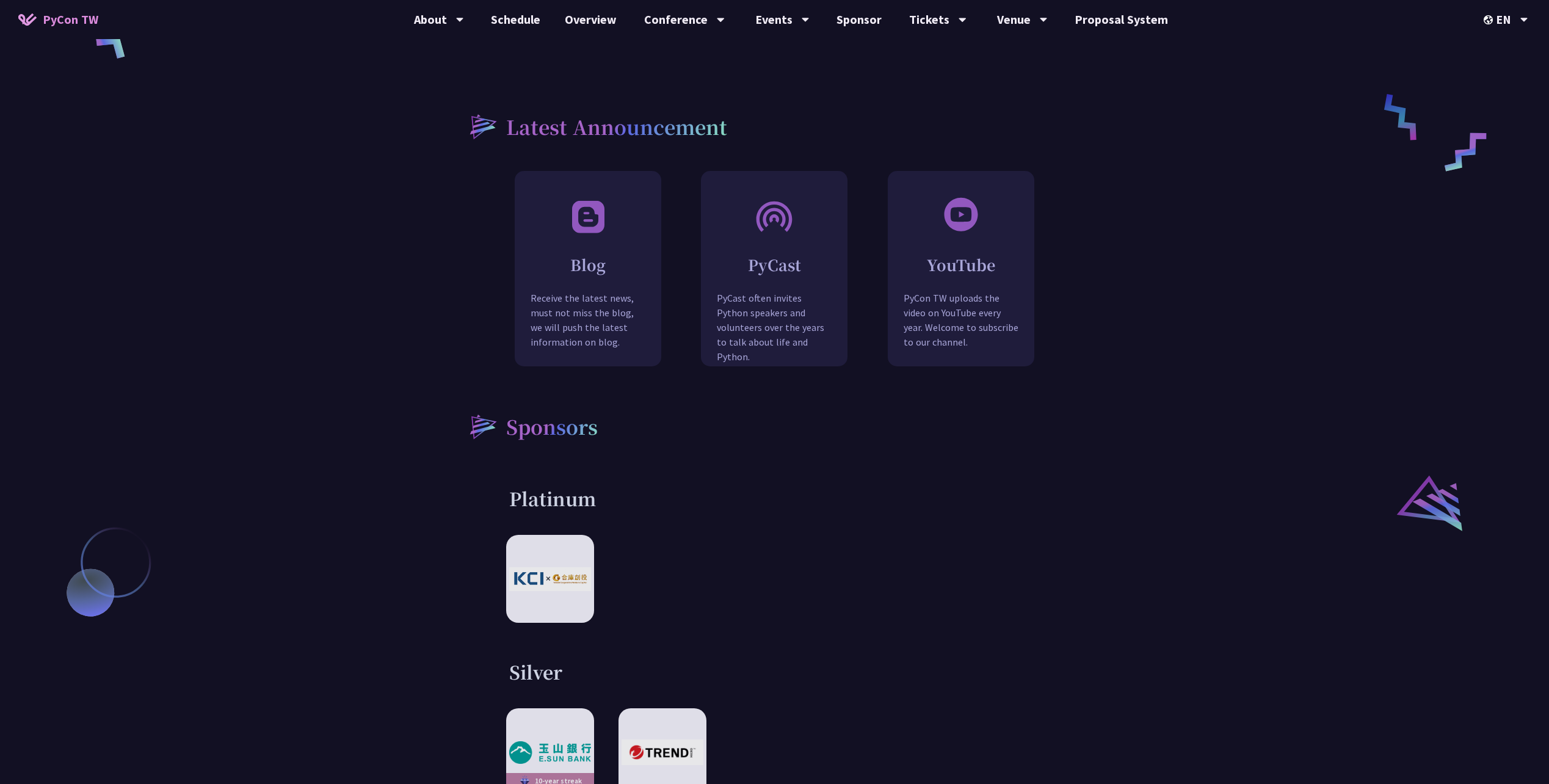
scroll to position [977, 0]
